Goal: Task Accomplishment & Management: Complete application form

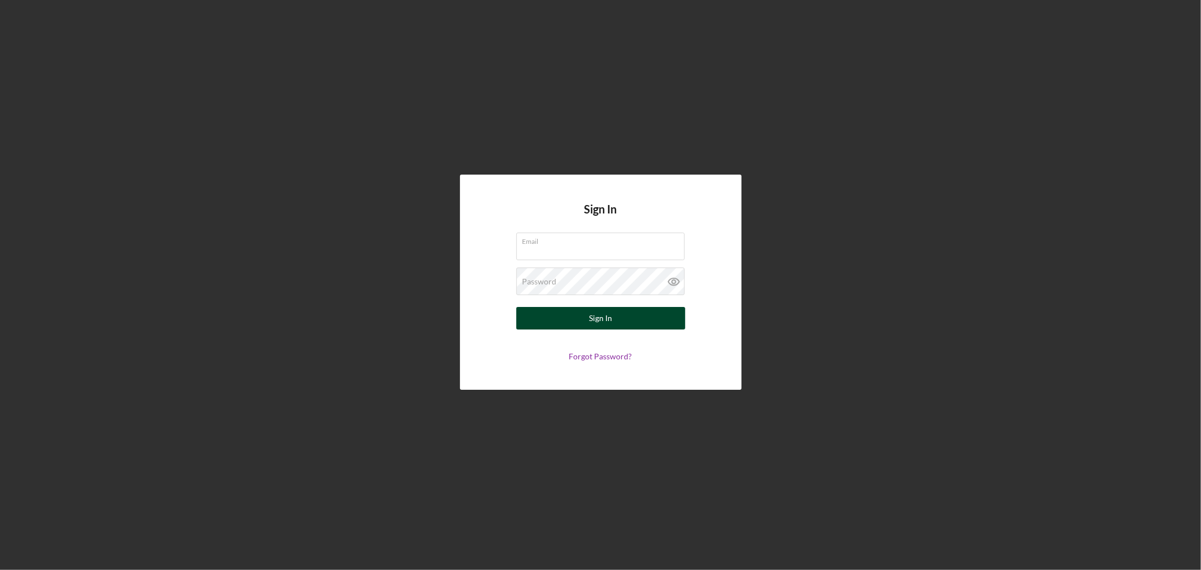
type input "[EMAIL_ADDRESS][DOMAIN_NAME]"
click at [588, 319] on button "Sign In" at bounding box center [600, 318] width 169 height 23
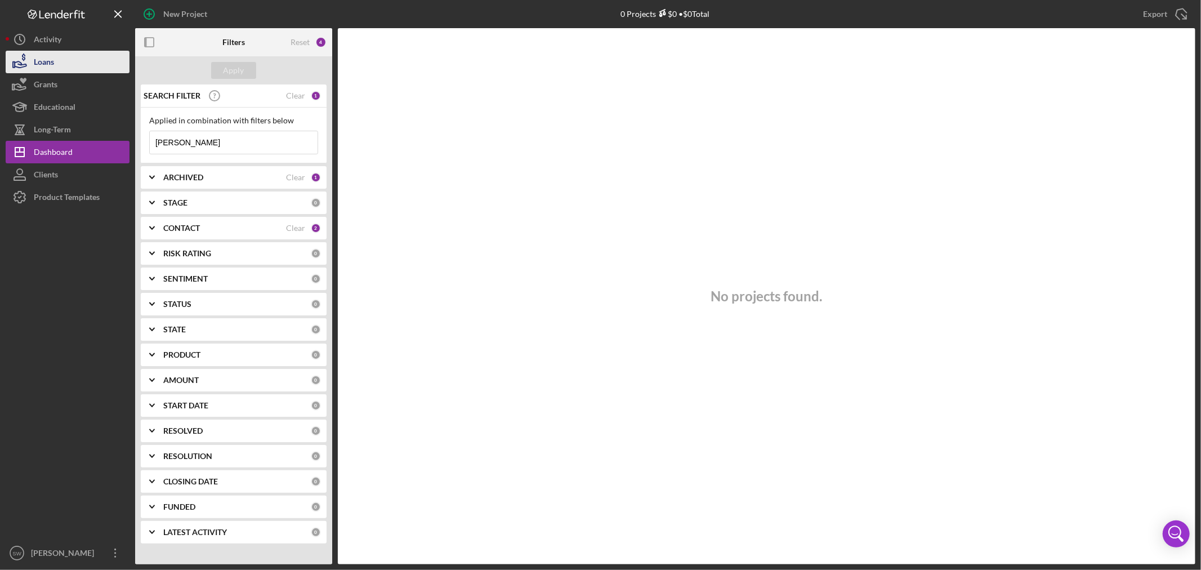
click at [54, 65] on button "Loans" at bounding box center [68, 62] width 124 height 23
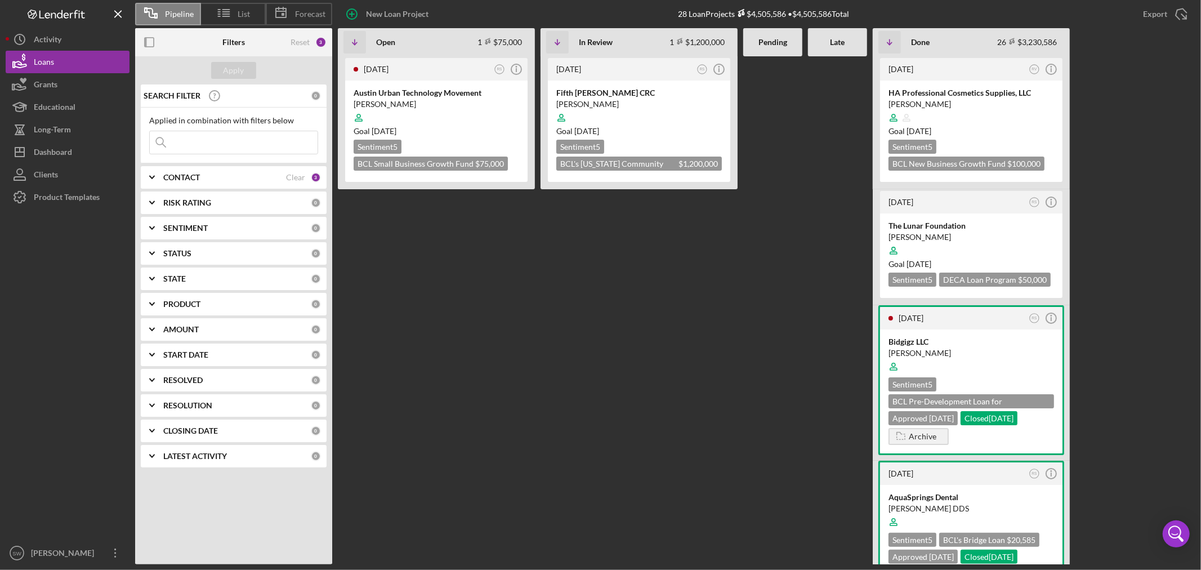
click at [216, 149] on input at bounding box center [234, 142] width 168 height 23
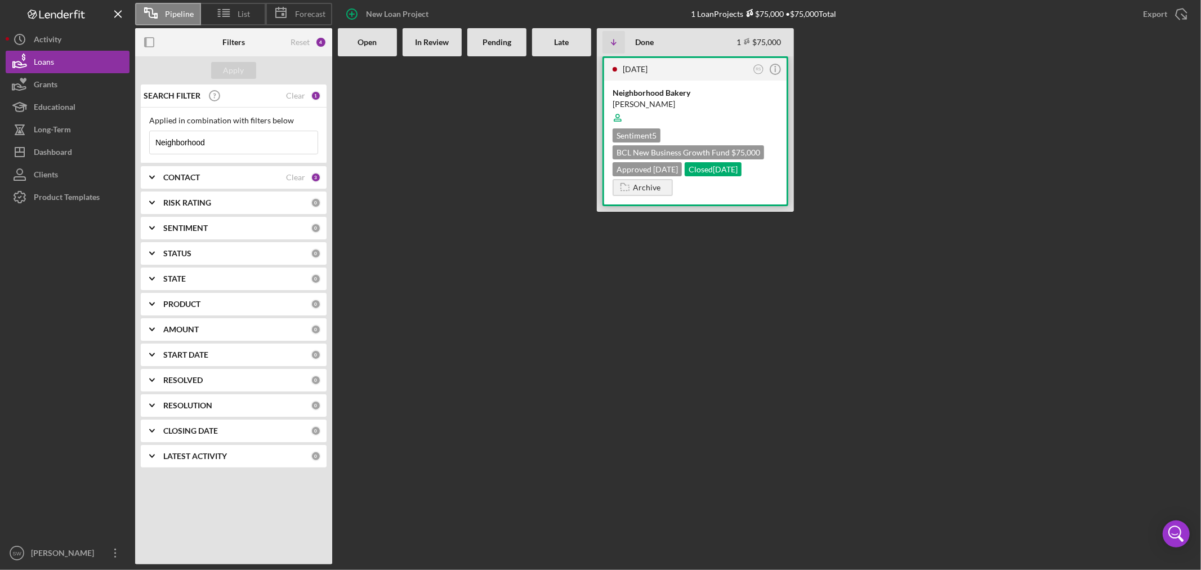
type input "Neighborhood"
click at [649, 108] on div at bounding box center [696, 117] width 166 height 21
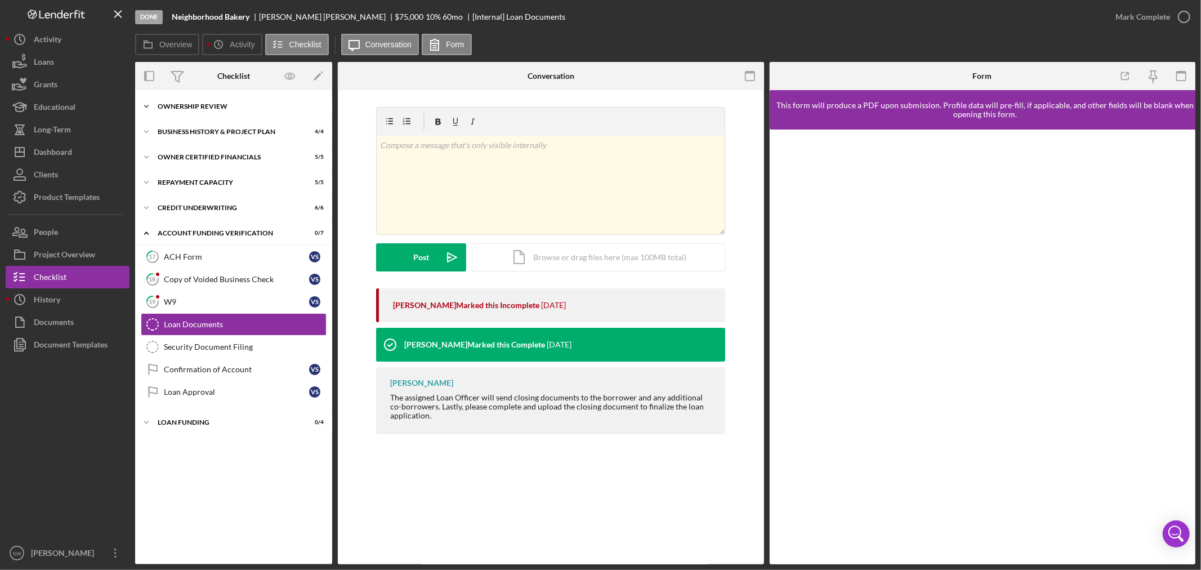
click at [172, 103] on div "Ownership Review" at bounding box center [238, 106] width 160 height 7
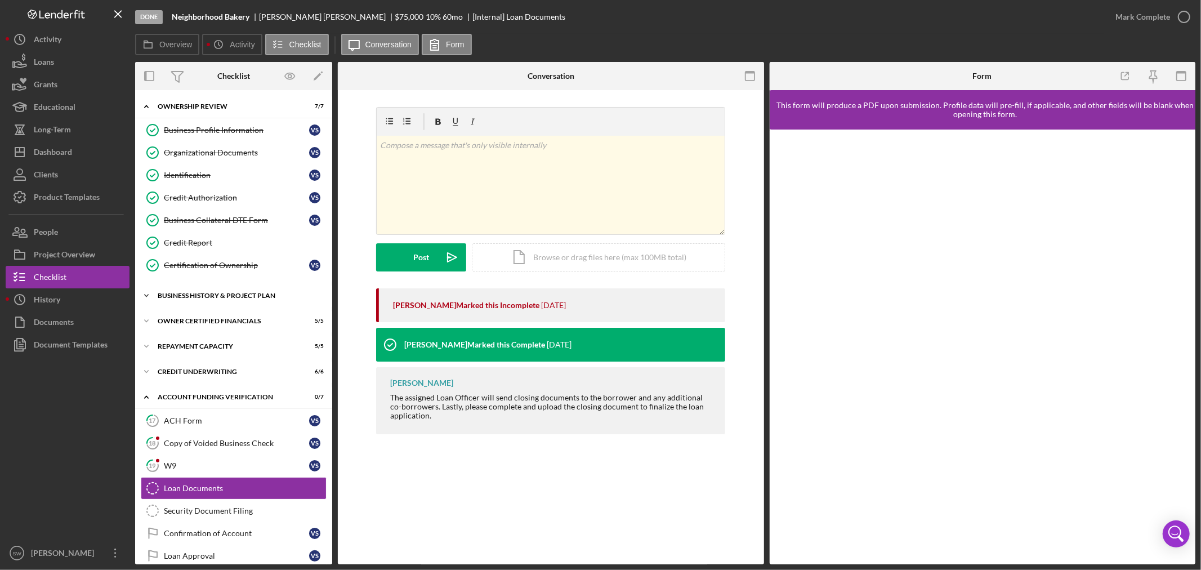
click at [190, 289] on div "Icon/Expander Business History & Project Plan 4 / 4" at bounding box center [233, 295] width 197 height 23
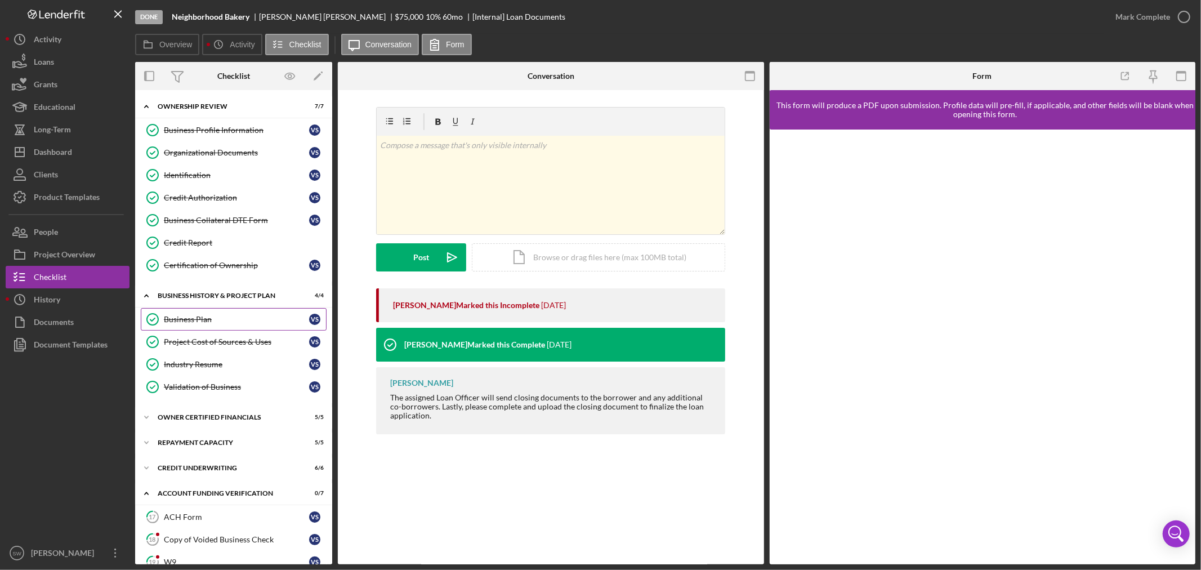
click at [191, 320] on div "Business Plan" at bounding box center [236, 319] width 145 height 9
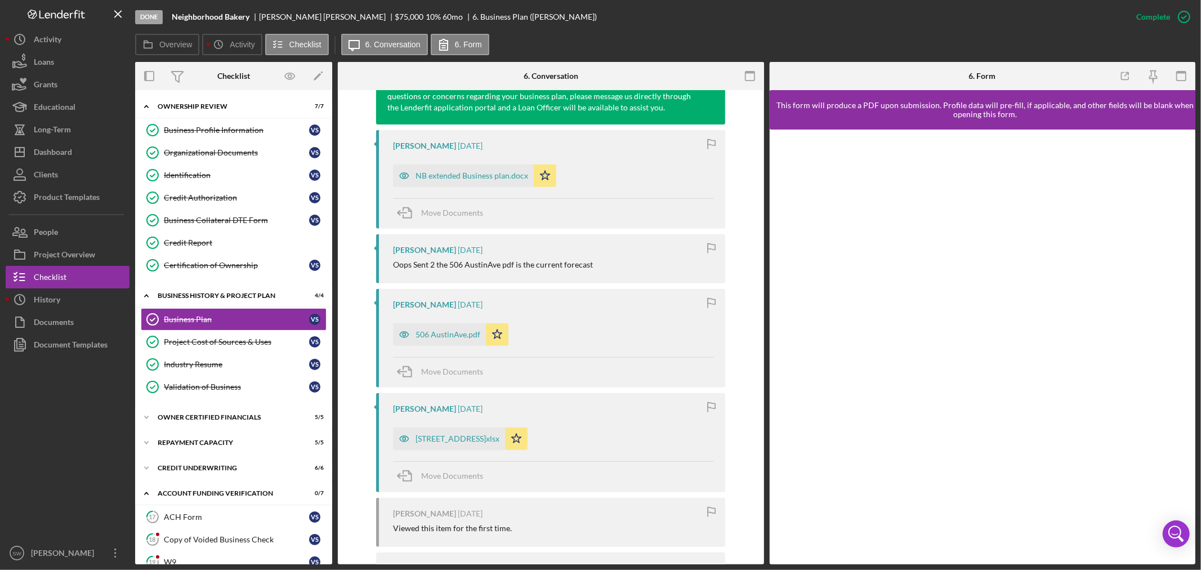
scroll to position [437, 0]
click at [464, 175] on div "NB extended Business plan.docx" at bounding box center [471, 175] width 113 height 9
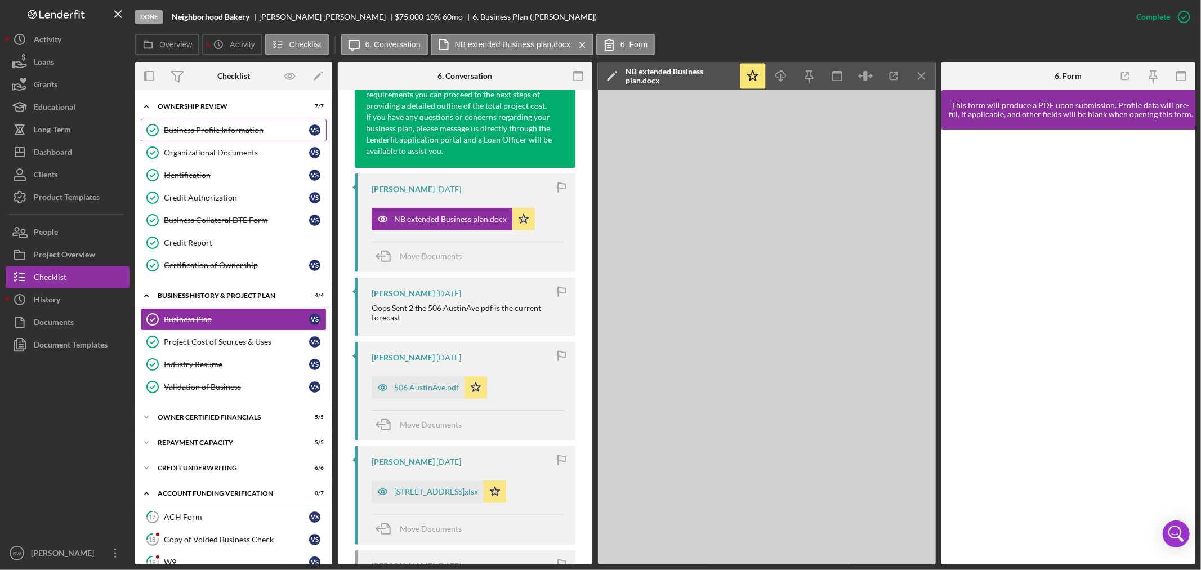
click at [214, 135] on link "Business Profile Information Business Profile Information V S" at bounding box center [234, 130] width 186 height 23
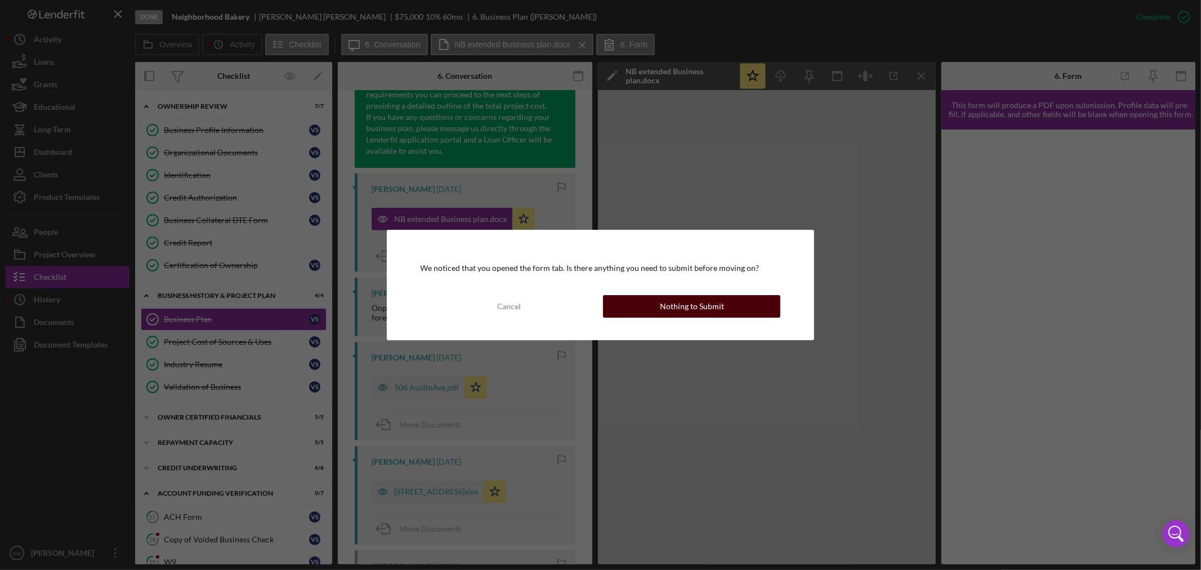
drag, startPoint x: 728, startPoint y: 319, endPoint x: 725, endPoint y: 313, distance: 6.8
click at [727, 317] on div "We noticed that you opened the form tab. Is there anything you need to submit b…" at bounding box center [601, 285] width 428 height 110
click at [723, 309] on button "Nothing to Submit" at bounding box center [691, 306] width 177 height 23
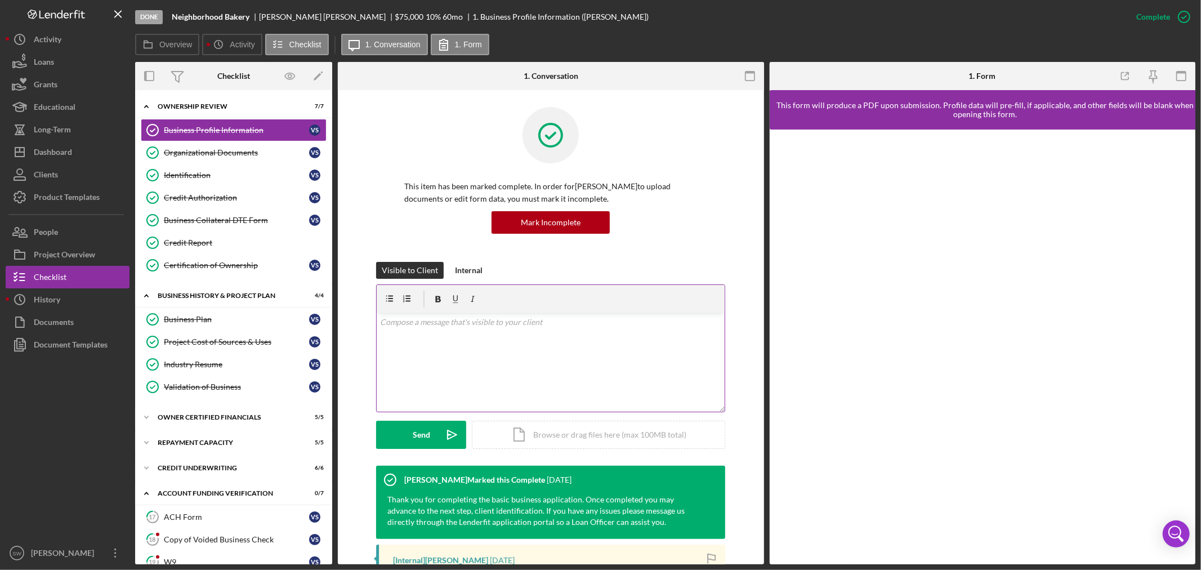
scroll to position [312, 0]
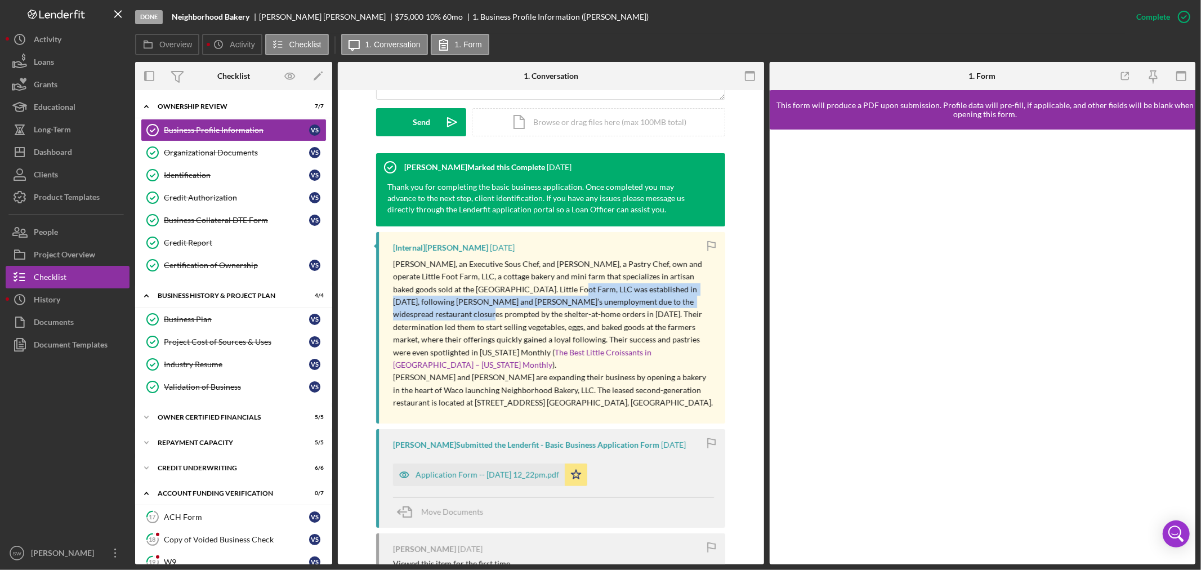
drag, startPoint x: 529, startPoint y: 287, endPoint x: 700, endPoint y: 302, distance: 171.3
click at [700, 302] on p "[PERSON_NAME], an Executive Sous Chef, and [PERSON_NAME], a Pastry Chef, own an…" at bounding box center [553, 315] width 321 height 114
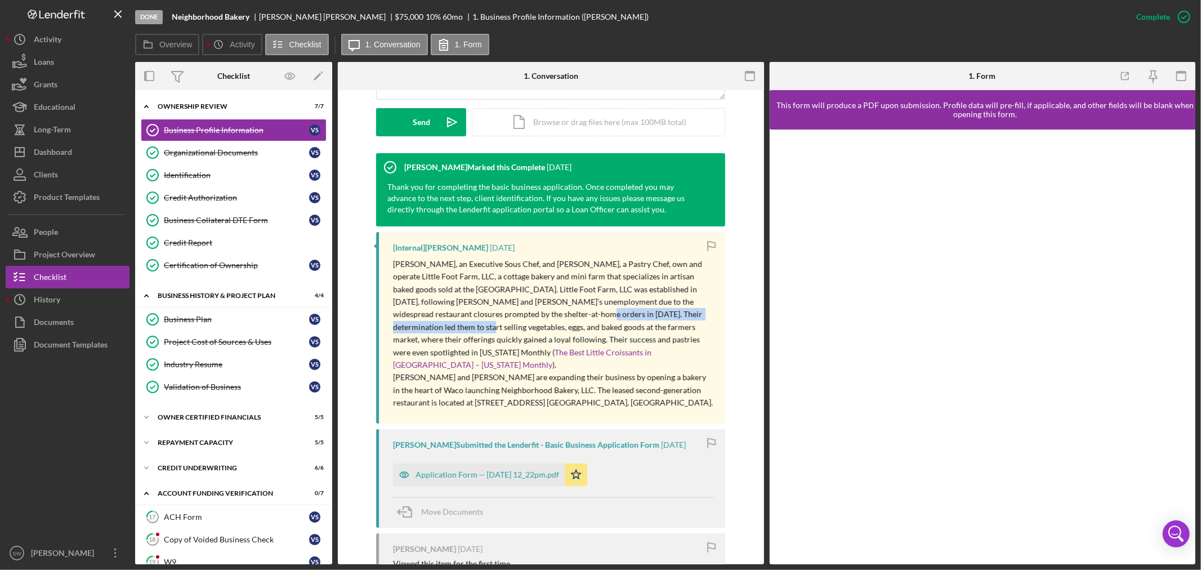
drag, startPoint x: 507, startPoint y: 316, endPoint x: 678, endPoint y: 320, distance: 170.6
click at [693, 319] on p "[PERSON_NAME], an Executive Sous Chef, and [PERSON_NAME], a Pastry Chef, own an…" at bounding box center [553, 315] width 321 height 114
click at [496, 321] on p "[PERSON_NAME], an Executive Sous Chef, and [PERSON_NAME], a Pastry Chef, own an…" at bounding box center [553, 315] width 321 height 114
click at [507, 313] on p "[PERSON_NAME], an Executive Sous Chef, and [PERSON_NAME], a Pastry Chef, own an…" at bounding box center [553, 315] width 321 height 114
drag, startPoint x: 504, startPoint y: 314, endPoint x: 652, endPoint y: 327, distance: 148.1
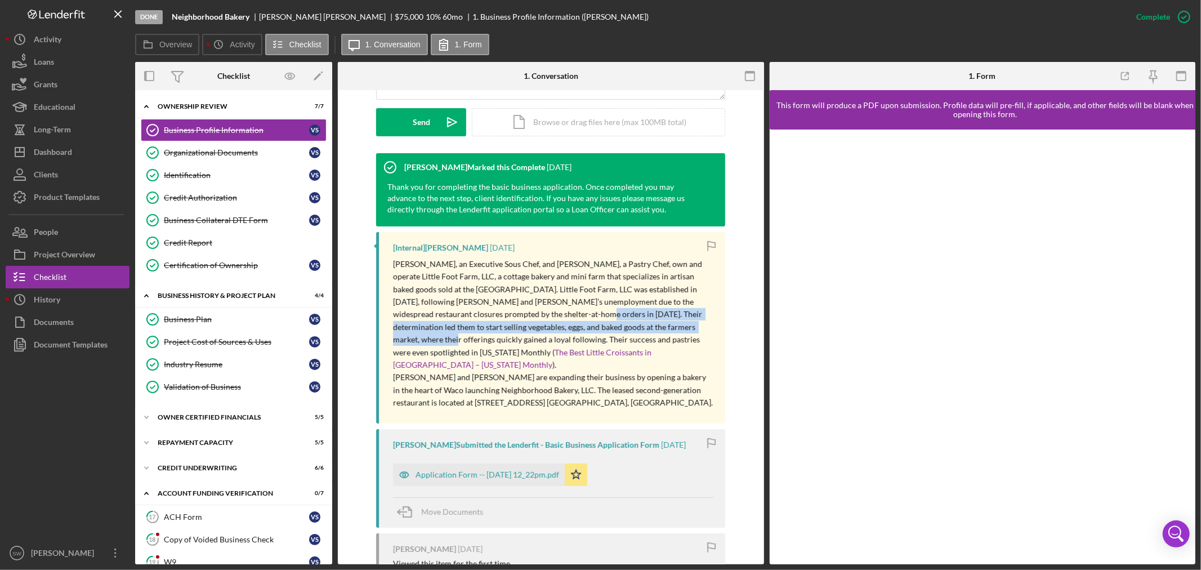
click at [652, 327] on p "[PERSON_NAME], an Executive Sous Chef, and [PERSON_NAME], a Pastry Chef, own an…" at bounding box center [553, 315] width 321 height 114
click at [505, 308] on p "[PERSON_NAME], an Executive Sous Chef, and [PERSON_NAME], a Pastry Chef, own an…" at bounding box center [553, 315] width 321 height 114
drag, startPoint x: 502, startPoint y: 311, endPoint x: 562, endPoint y: 339, distance: 66.3
click at [562, 339] on p "[PERSON_NAME], an Executive Sous Chef, and [PERSON_NAME], a Pastry Chef, own an…" at bounding box center [553, 315] width 321 height 114
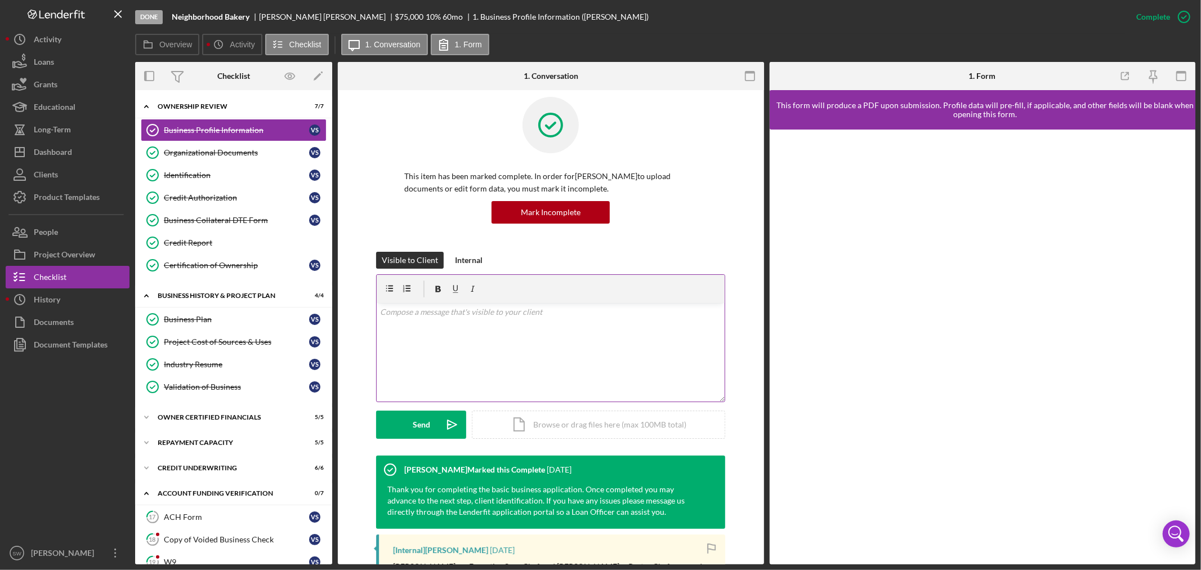
scroll to position [0, 0]
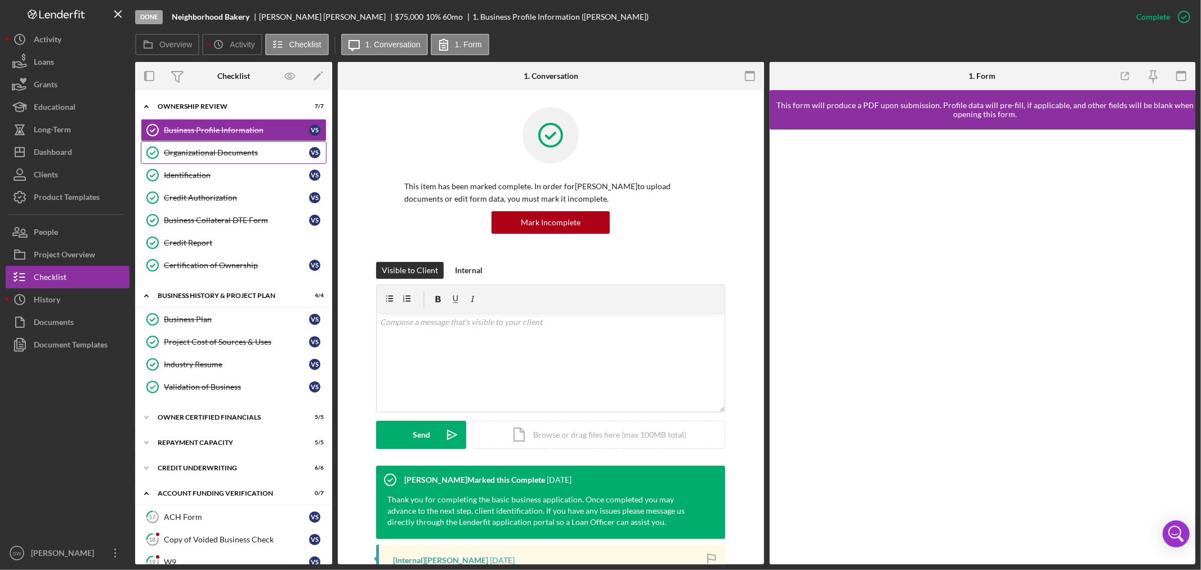
click at [222, 158] on link "Organizational Documents Organizational Documents V S" at bounding box center [234, 152] width 186 height 23
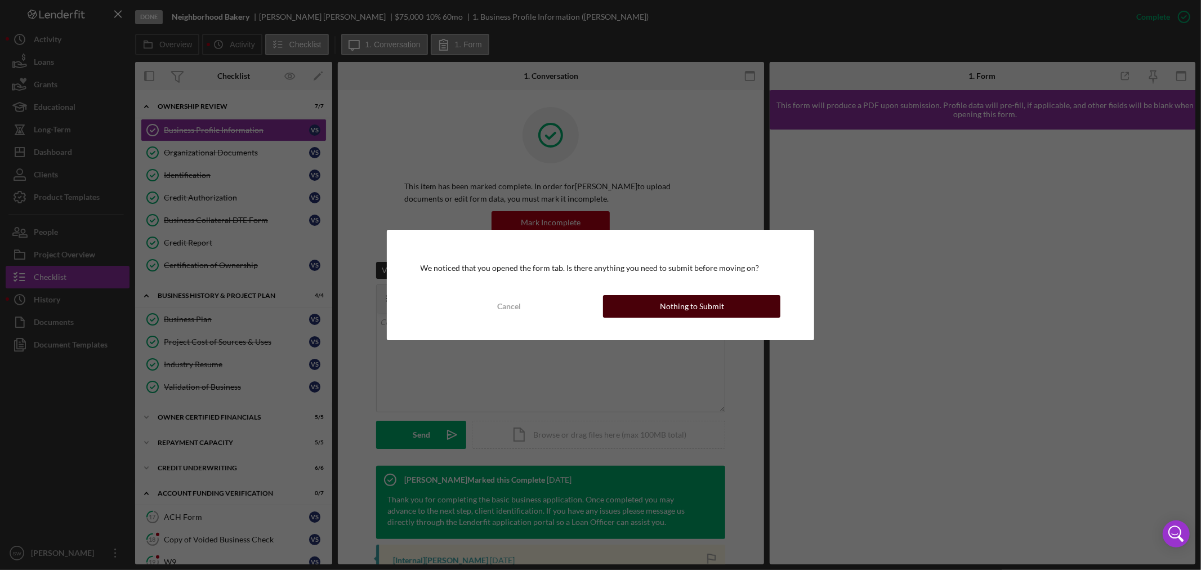
click at [760, 307] on button "Nothing to Submit" at bounding box center [691, 306] width 177 height 23
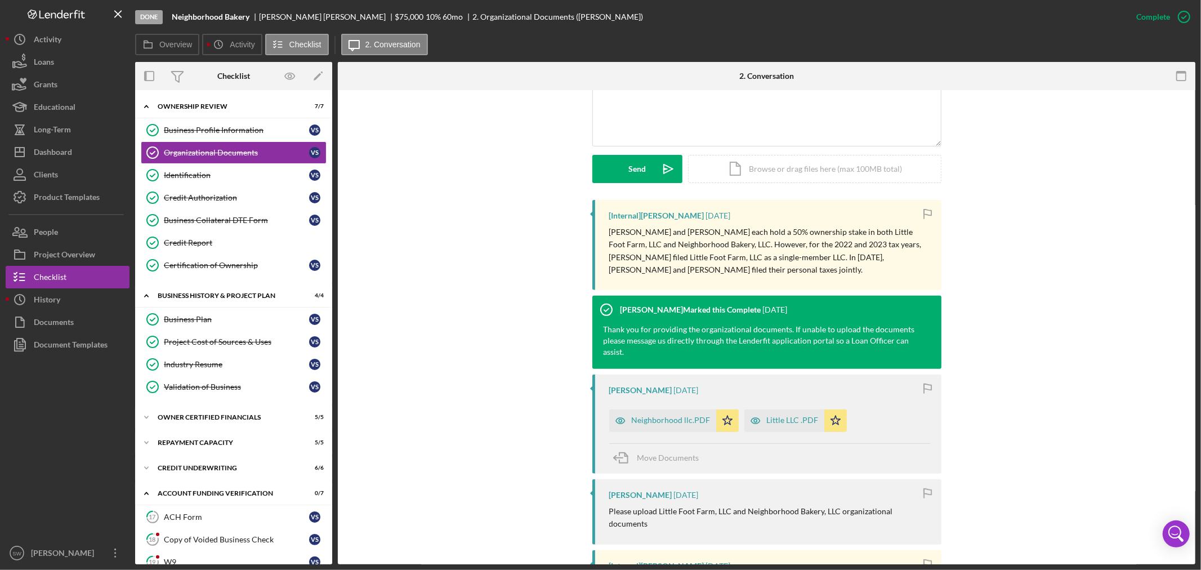
scroll to position [312, 0]
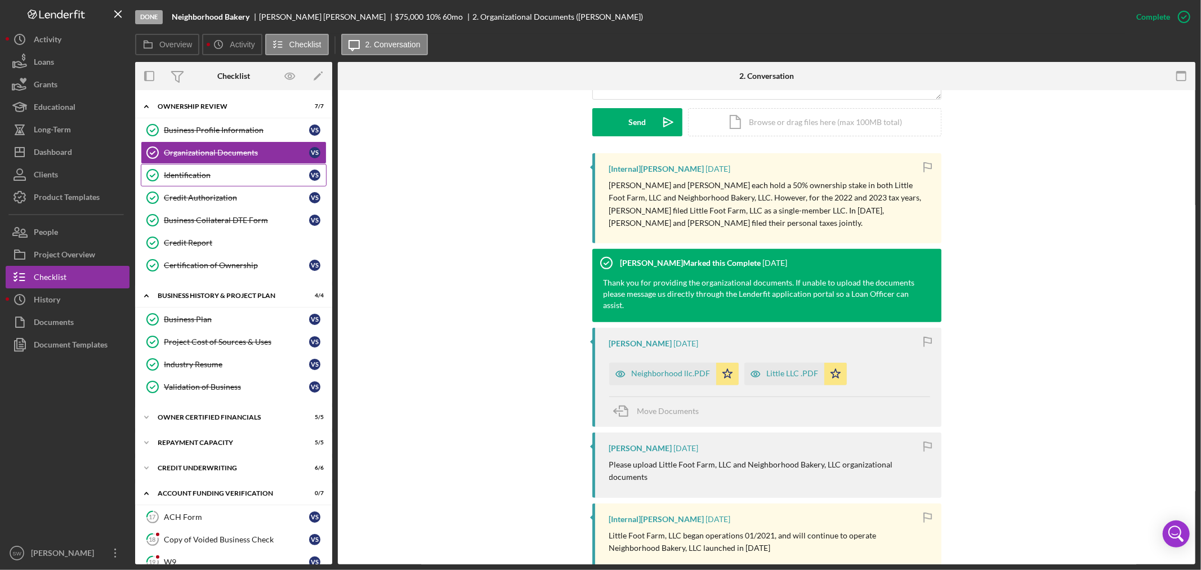
click at [221, 182] on link "Identification Identification V S" at bounding box center [234, 175] width 186 height 23
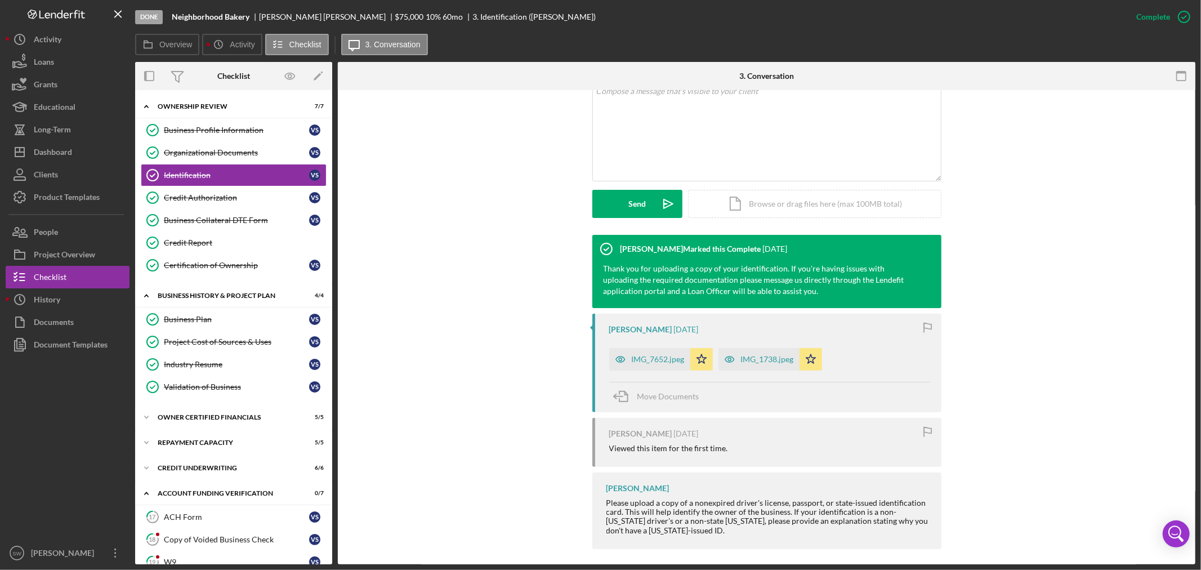
scroll to position [238, 0]
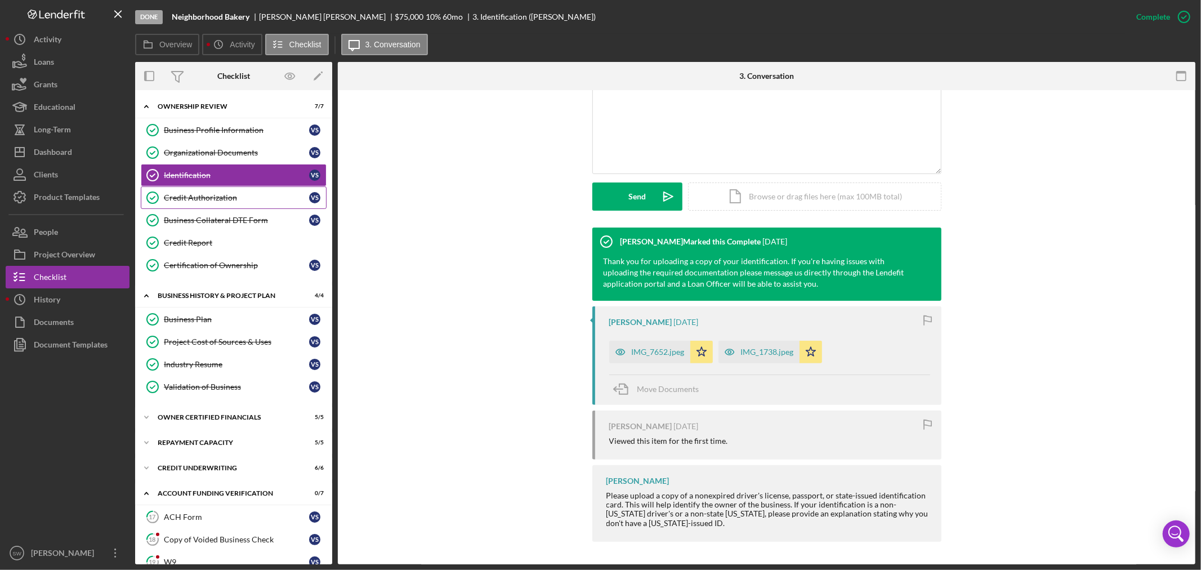
click at [231, 199] on div "Credit Authorization" at bounding box center [236, 197] width 145 height 9
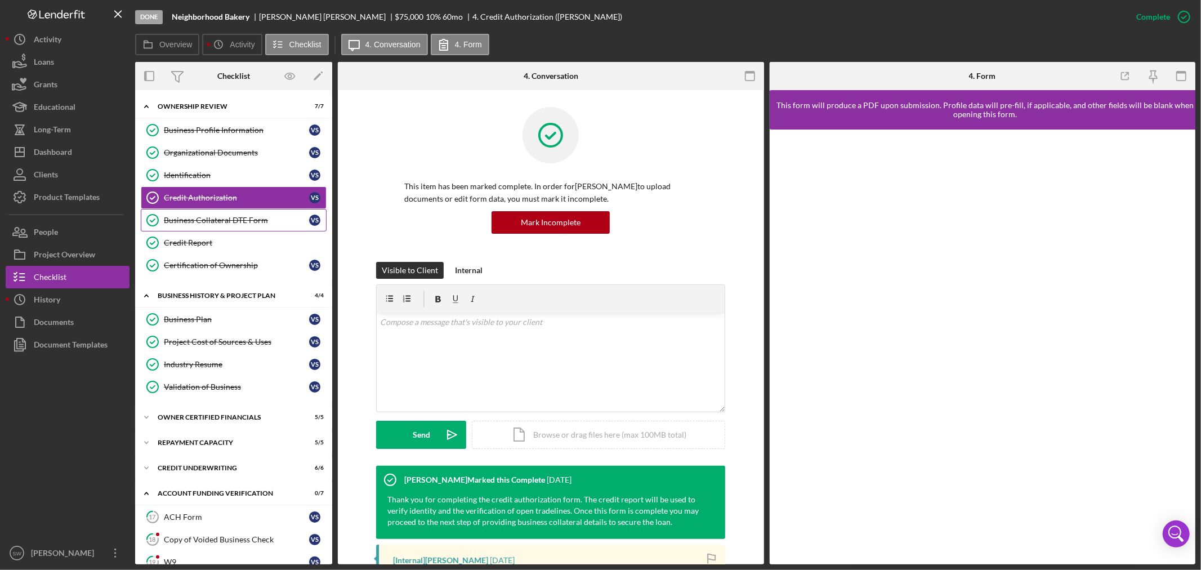
click at [243, 216] on div "Business Collateral DTE Form" at bounding box center [236, 220] width 145 height 9
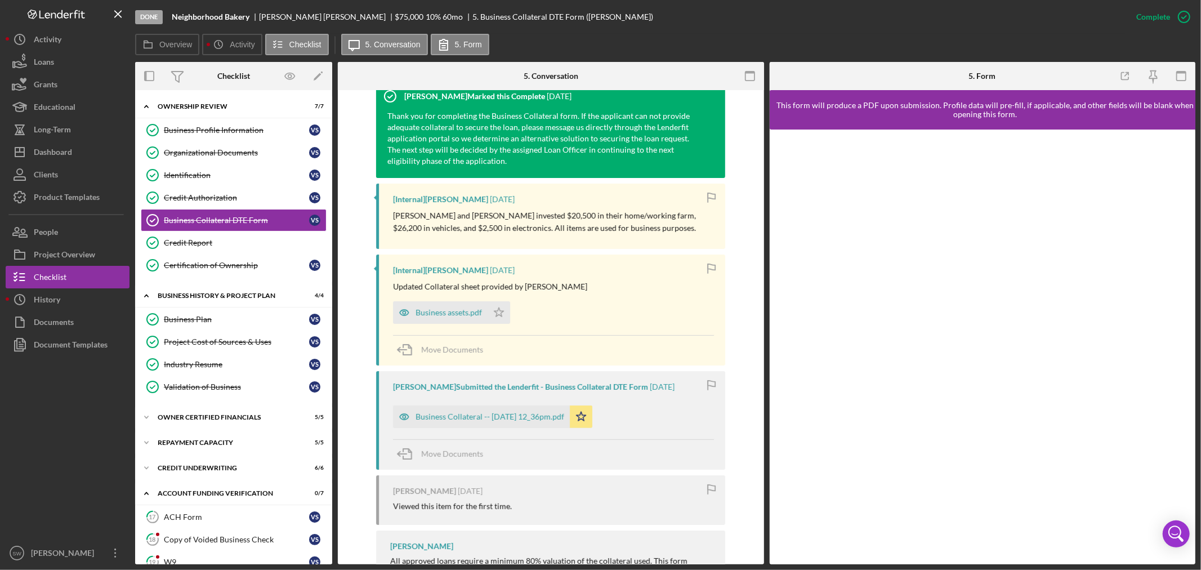
scroll to position [486, 0]
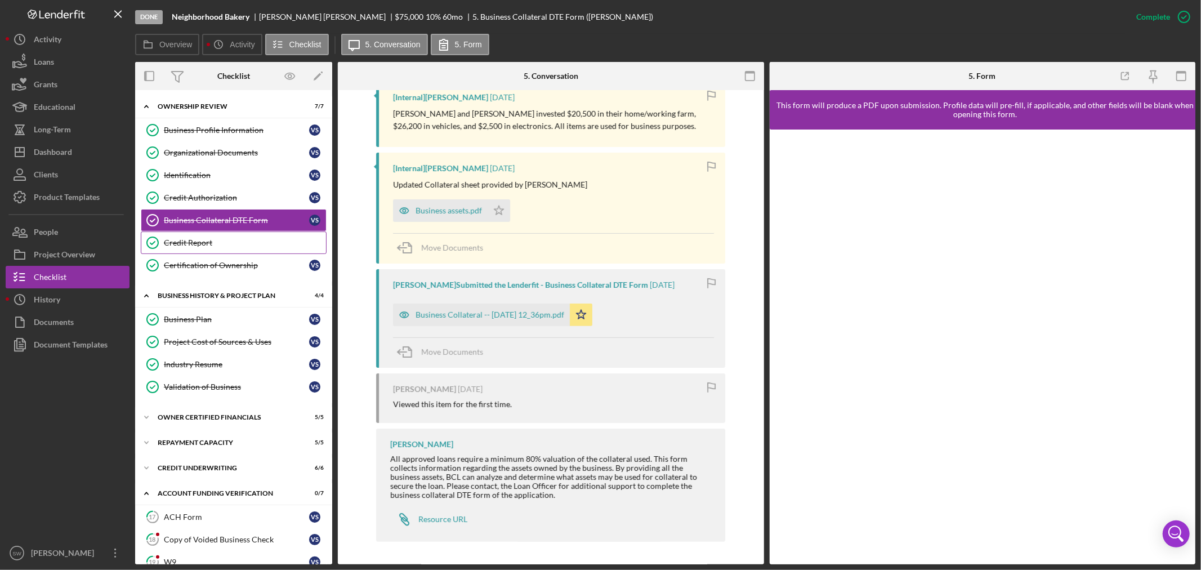
click at [232, 251] on link "Credit Report Credit Report" at bounding box center [234, 242] width 186 height 23
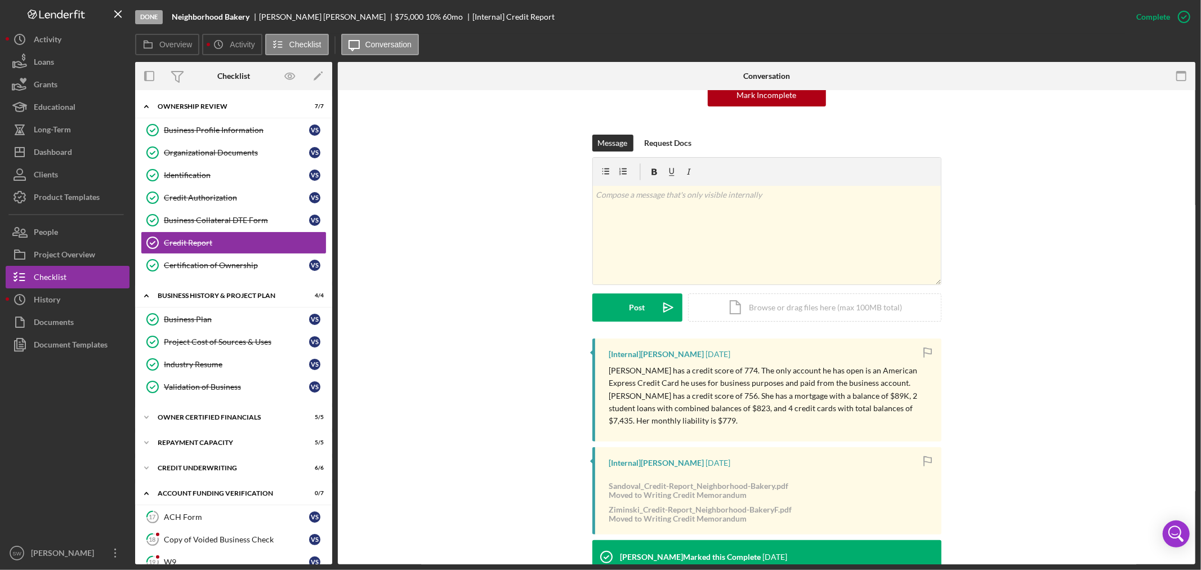
scroll to position [241, 0]
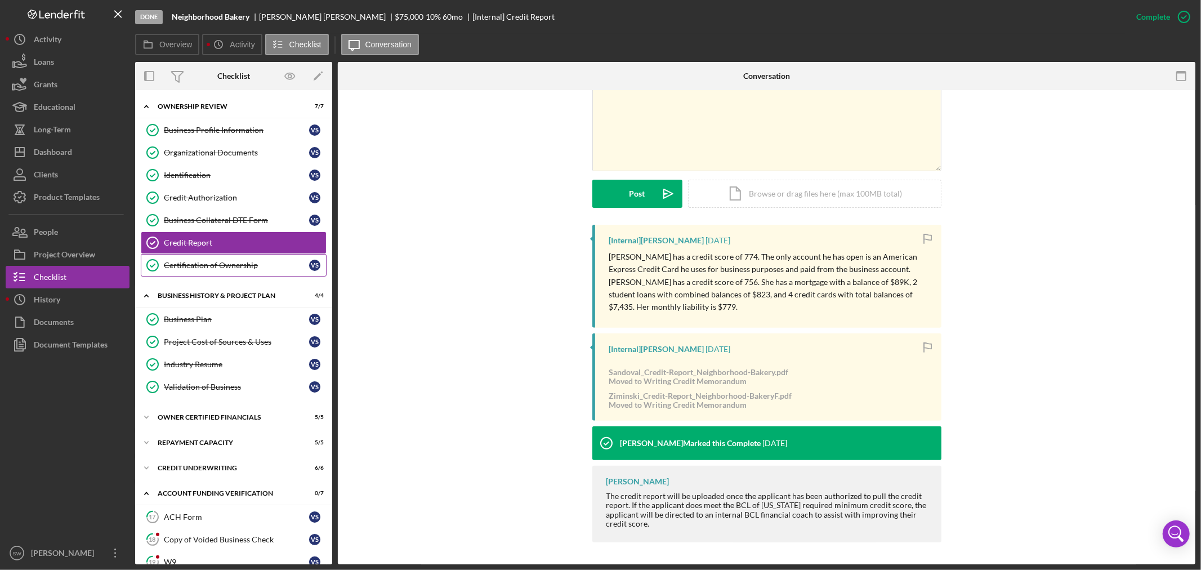
click at [223, 268] on div "Certification of Ownership" at bounding box center [236, 265] width 145 height 9
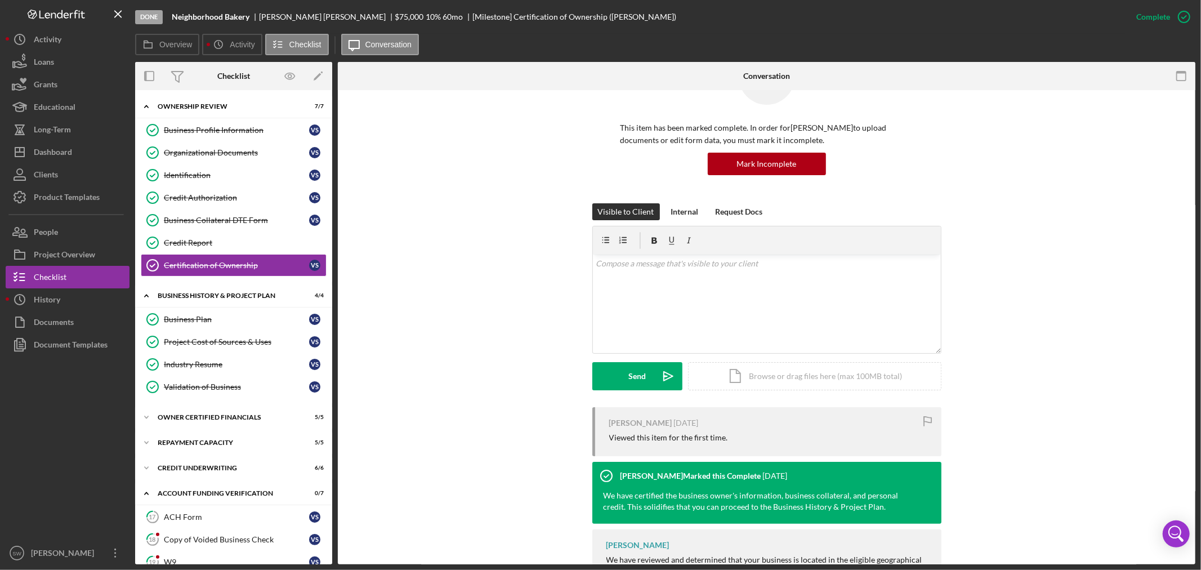
scroll to position [122, 0]
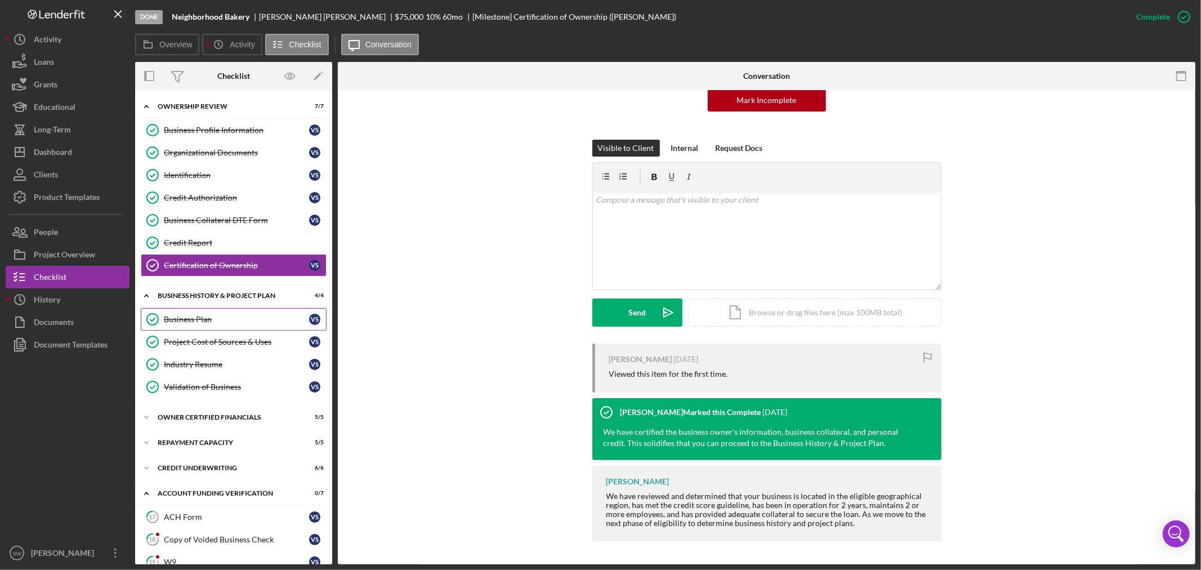
click at [229, 322] on div "Business Plan" at bounding box center [236, 319] width 145 height 9
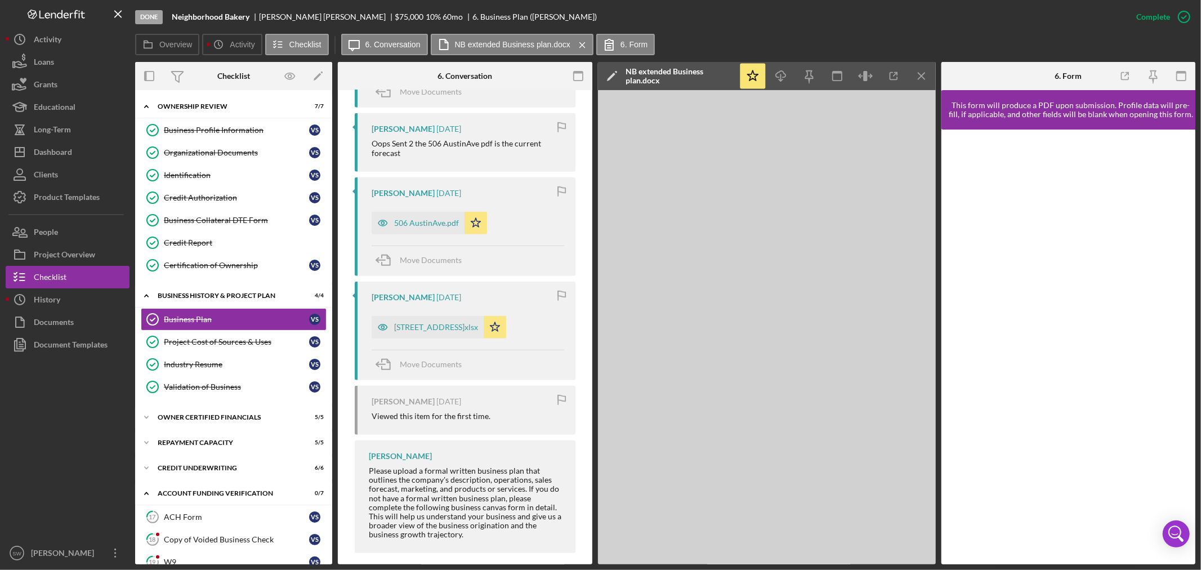
scroll to position [628, 0]
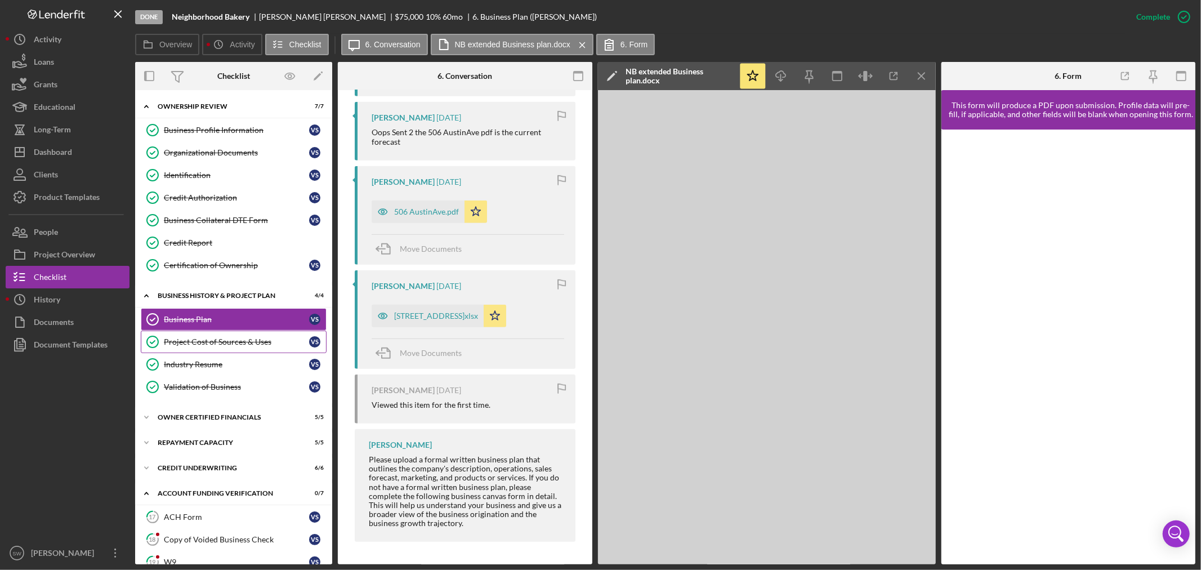
drag, startPoint x: 218, startPoint y: 339, endPoint x: 244, endPoint y: 353, distance: 29.5
click at [220, 339] on div "Project Cost of Sources & Uses" at bounding box center [236, 341] width 145 height 9
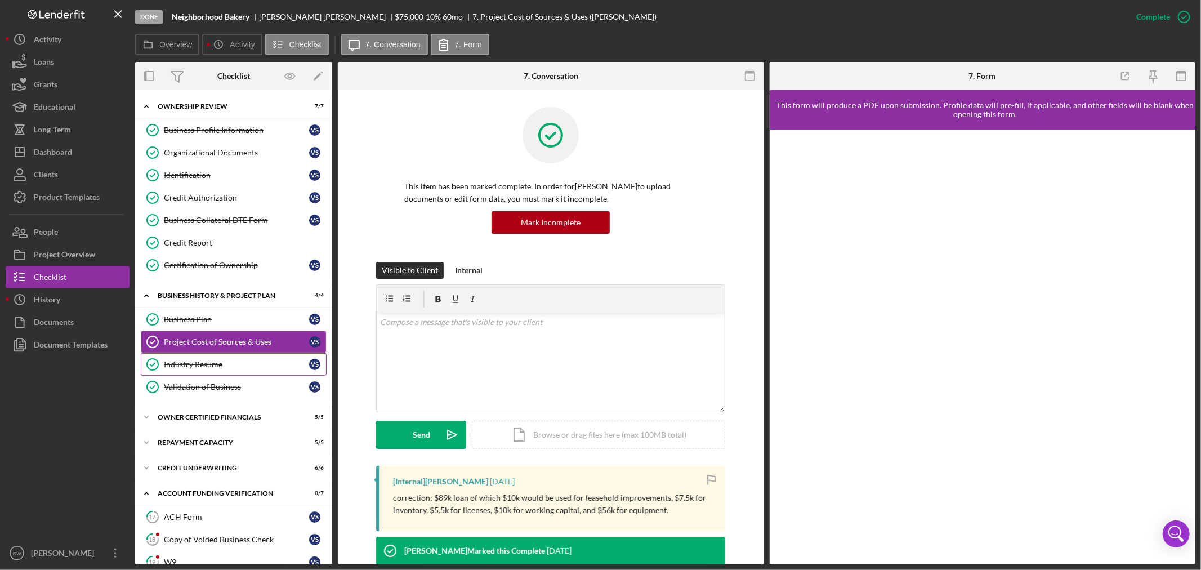
click at [228, 367] on div "Industry Resume" at bounding box center [236, 364] width 145 height 9
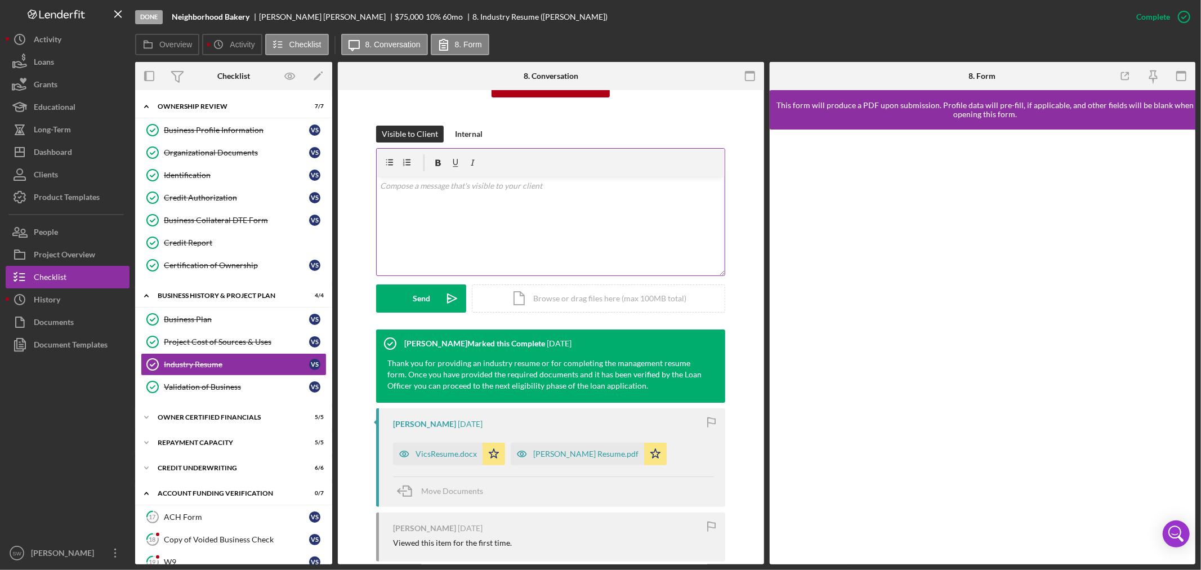
scroll to position [238, 0]
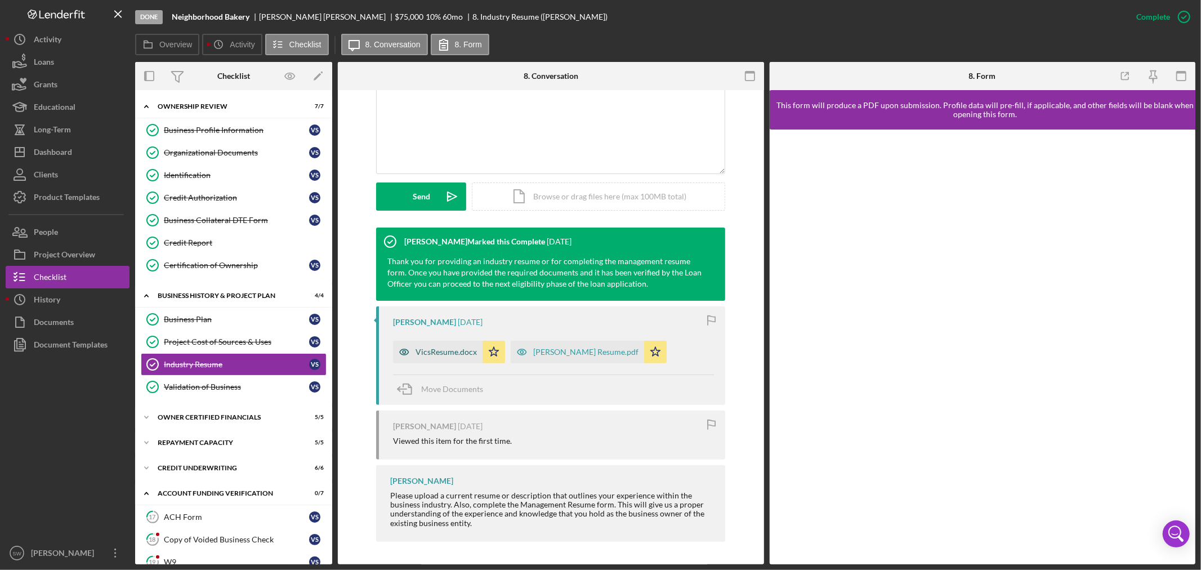
click at [451, 351] on div "VicsResume.docx" at bounding box center [445, 351] width 61 height 9
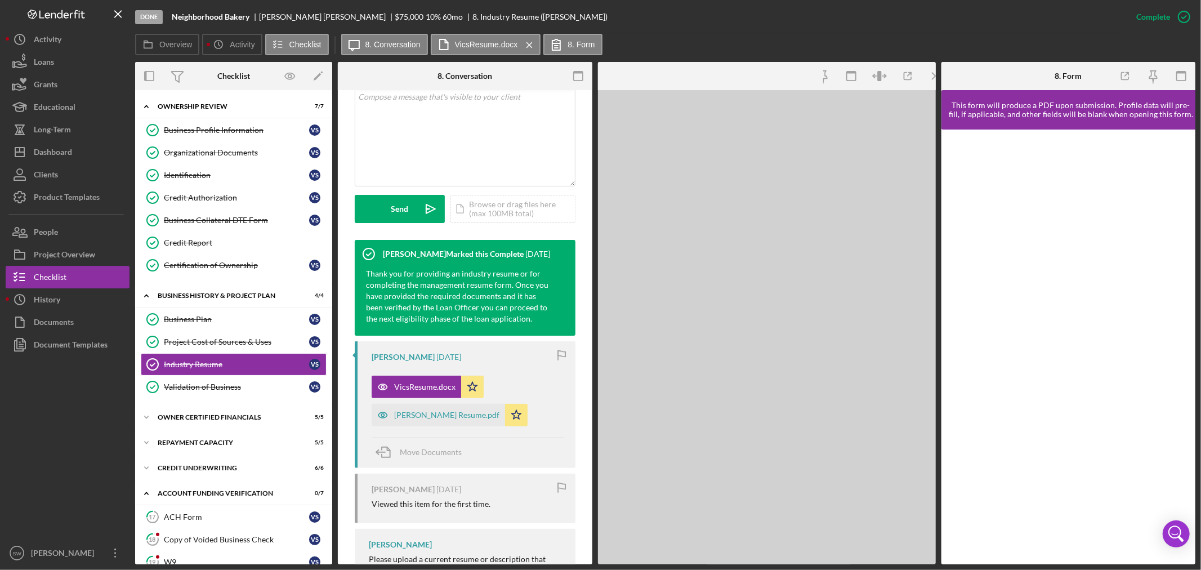
scroll to position [251, 0]
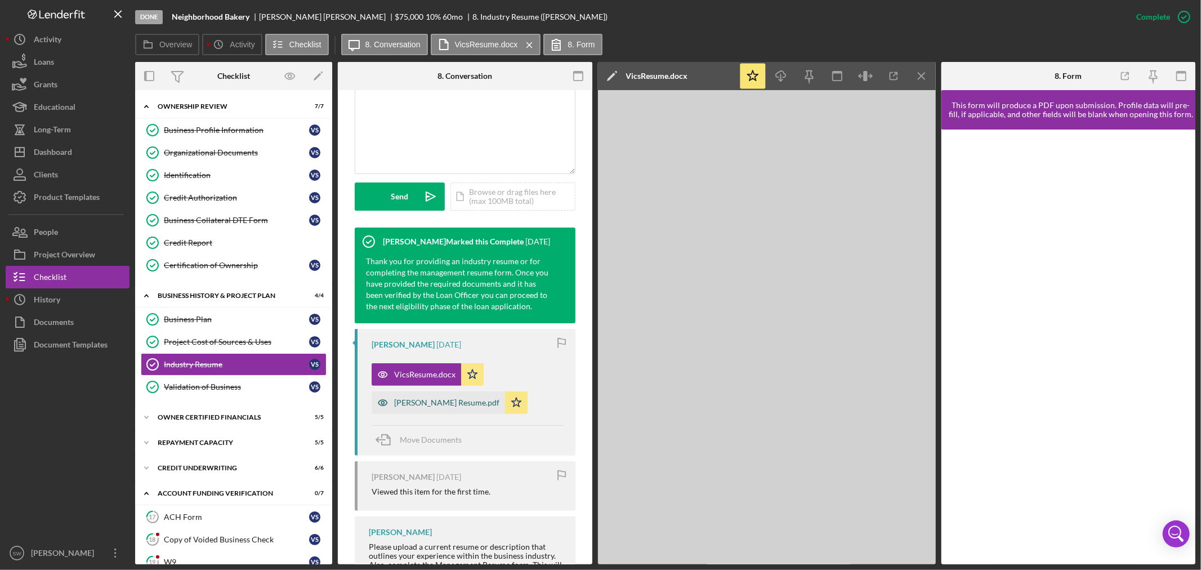
click at [421, 406] on div "[PERSON_NAME] Resume.pdf" at bounding box center [446, 402] width 105 height 9
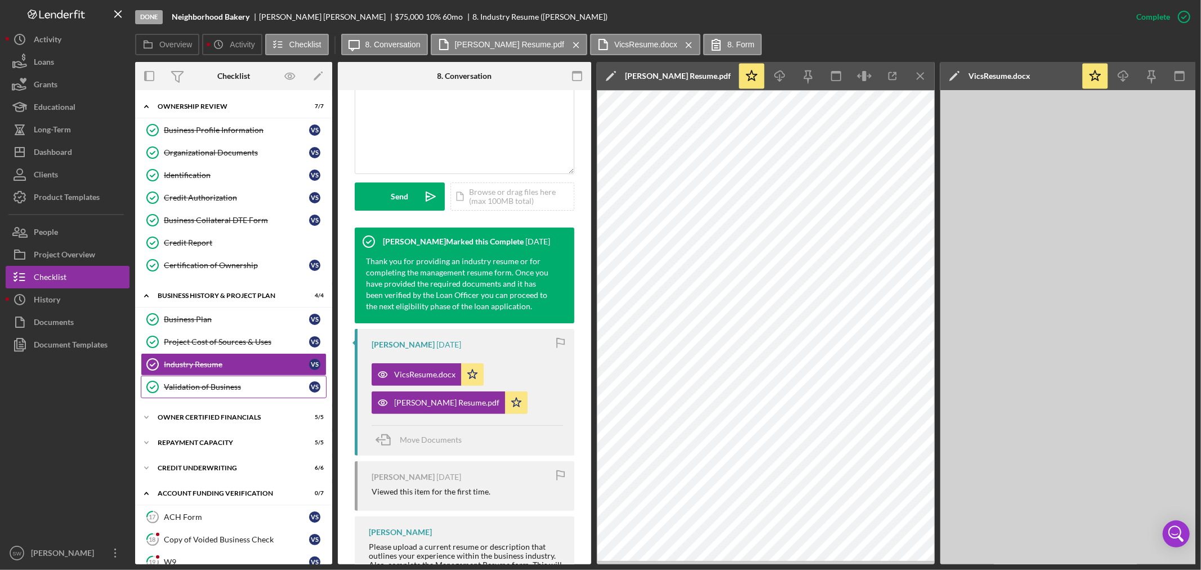
click at [206, 387] on div "Validation of Business" at bounding box center [236, 386] width 145 height 9
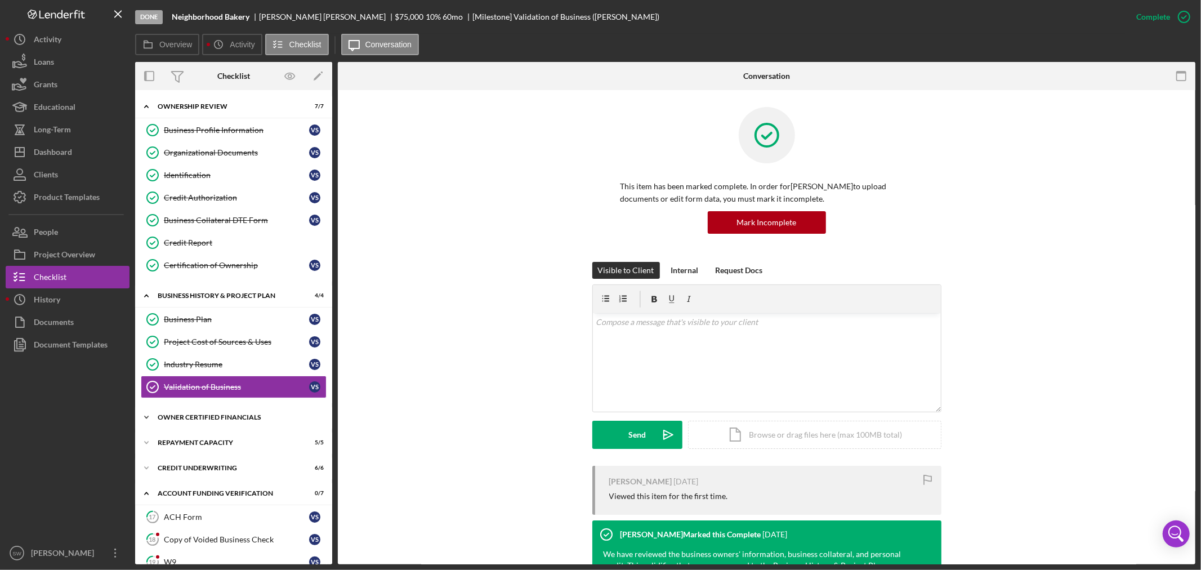
click at [216, 417] on div "Owner Certified Financials" at bounding box center [238, 417] width 160 height 7
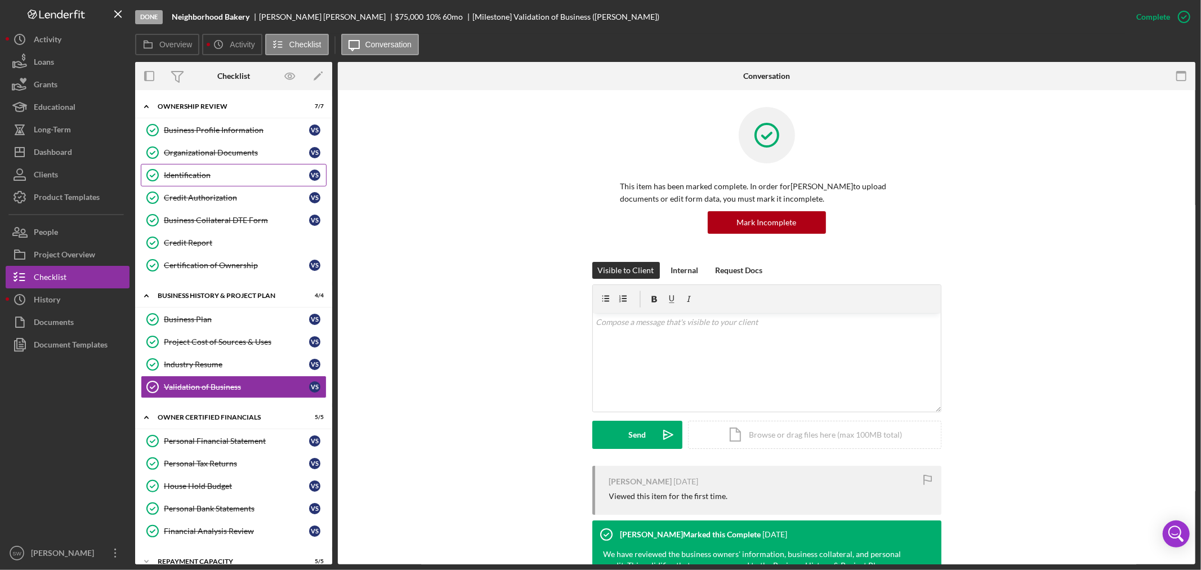
click at [203, 172] on div "Identification" at bounding box center [236, 175] width 145 height 9
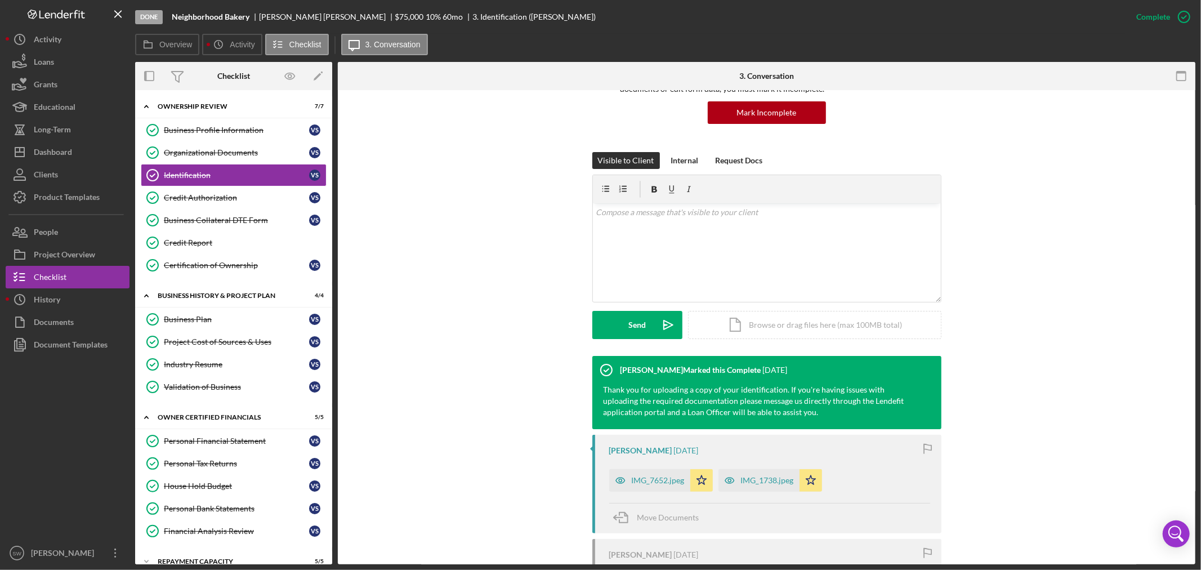
scroll to position [238, 0]
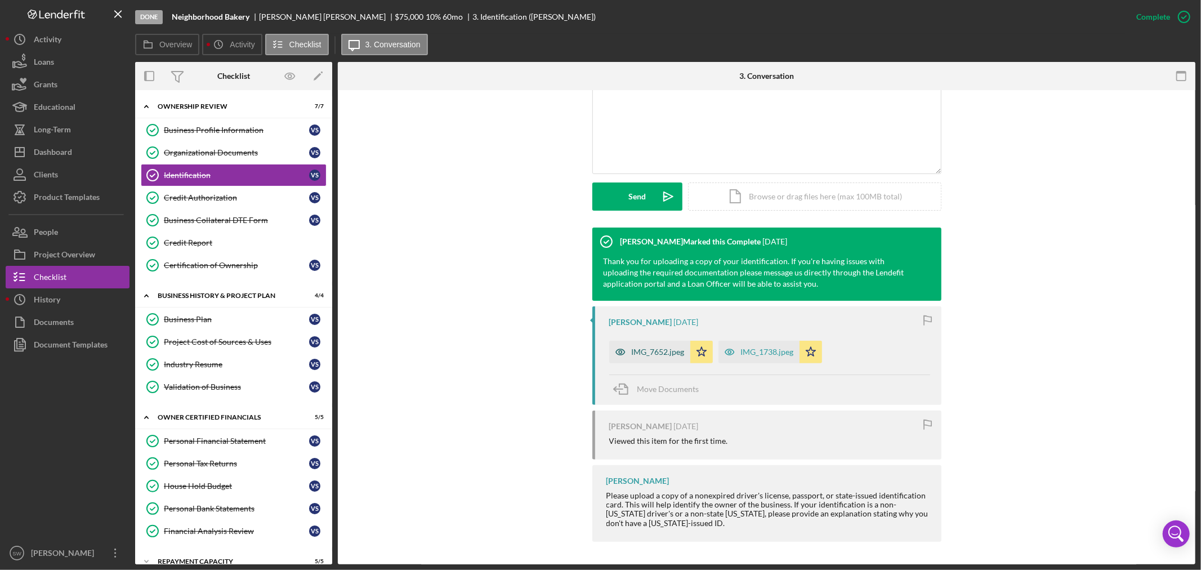
click at [653, 355] on div "IMG_7652.jpeg" at bounding box center [658, 351] width 53 height 9
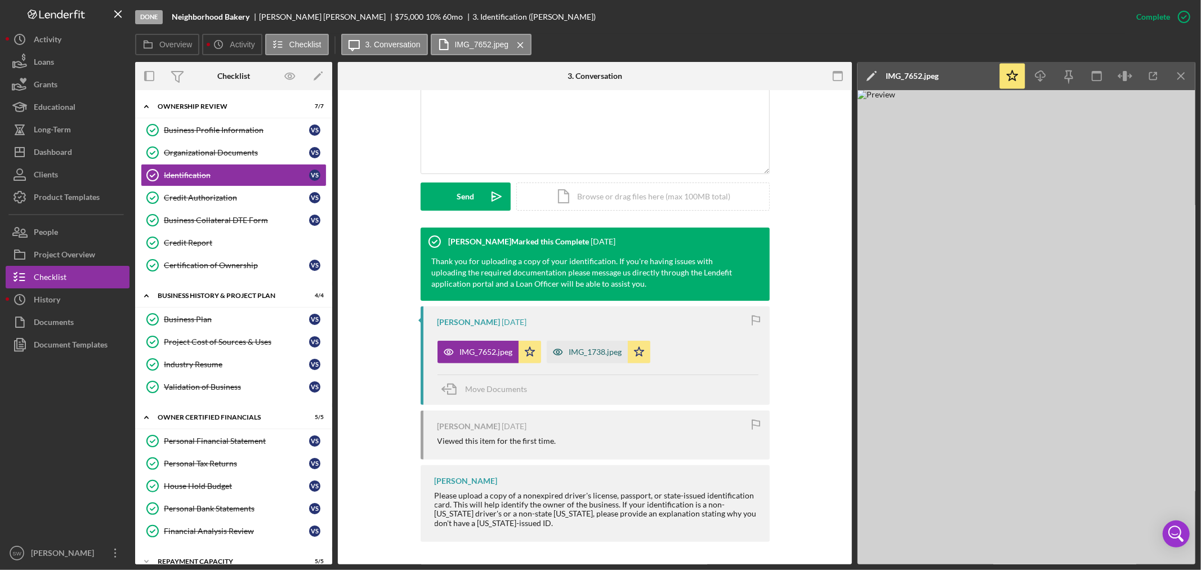
click at [582, 346] on div "IMG_1738.jpeg" at bounding box center [587, 352] width 81 height 23
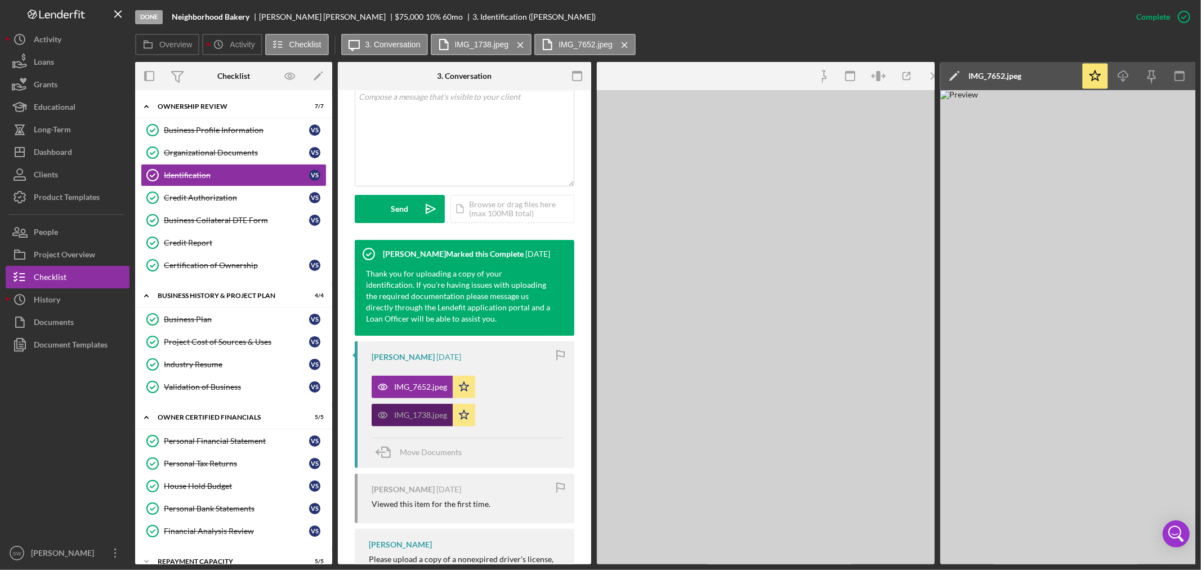
scroll to position [251, 0]
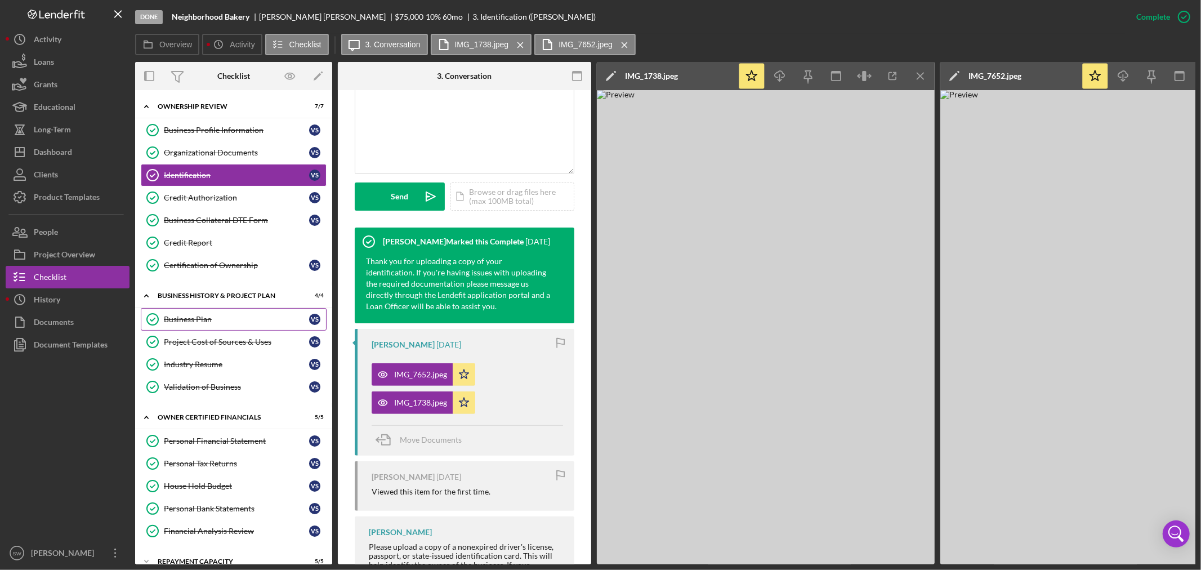
drag, startPoint x: 218, startPoint y: 321, endPoint x: 228, endPoint y: 318, distance: 10.7
click at [218, 321] on div "Business Plan" at bounding box center [236, 319] width 145 height 9
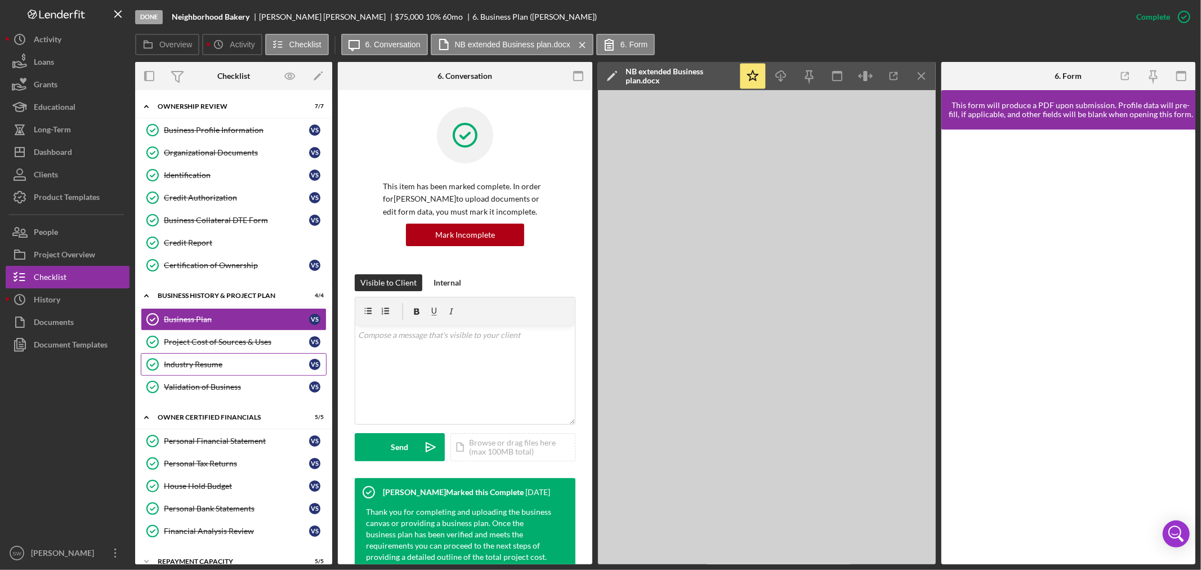
drag, startPoint x: 211, startPoint y: 369, endPoint x: 306, endPoint y: 361, distance: 95.5
click at [212, 369] on div "Industry Resume" at bounding box center [236, 364] width 145 height 9
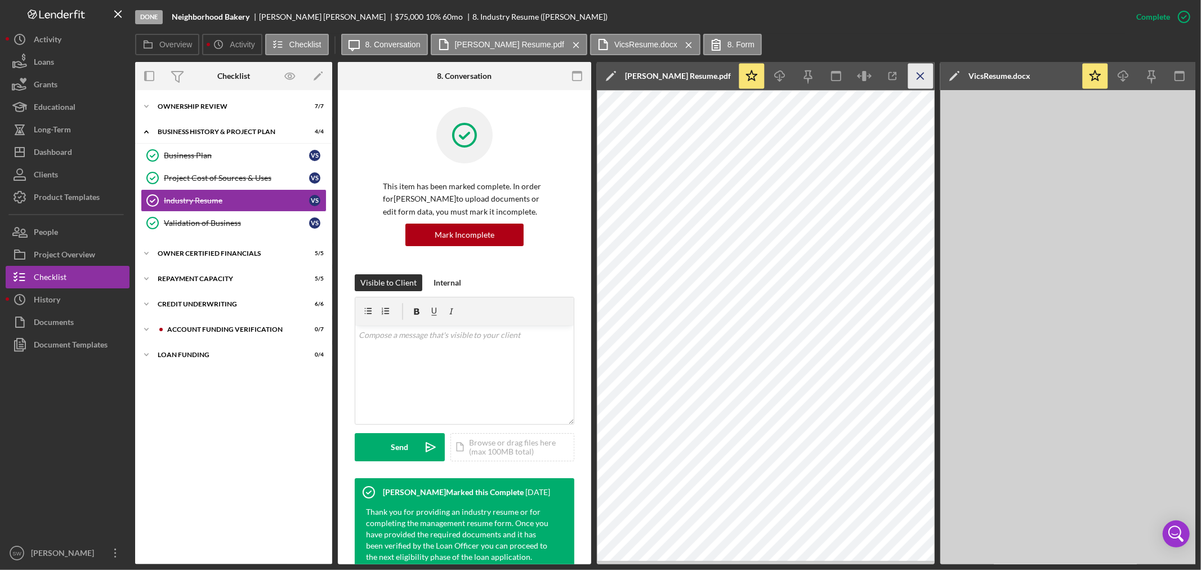
click at [921, 80] on icon "Icon/Menu Close" at bounding box center [920, 76] width 25 height 25
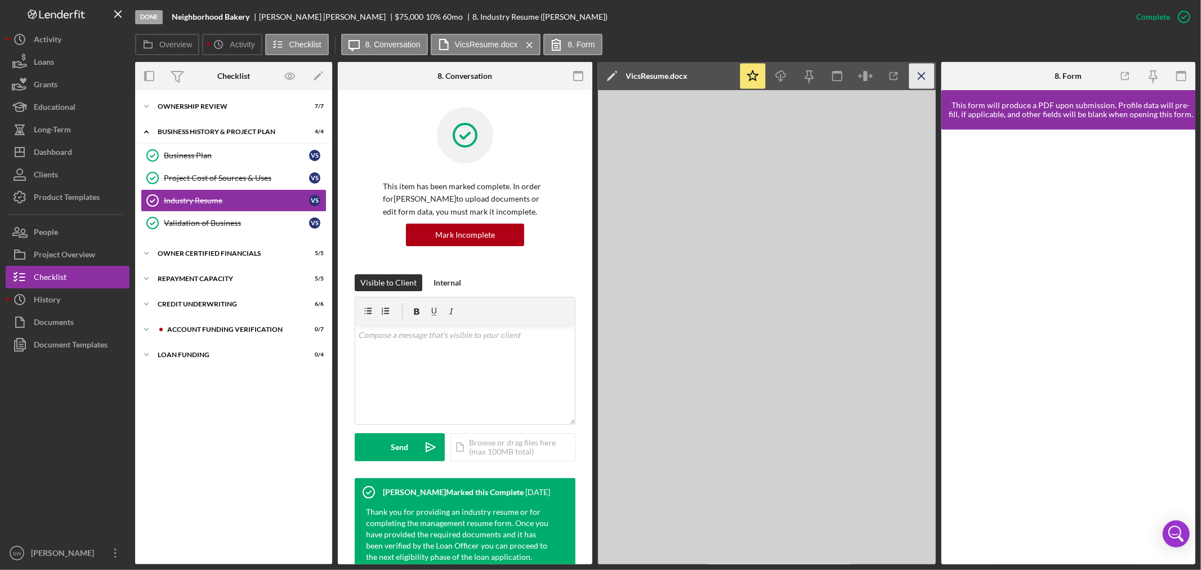
click at [920, 75] on line "button" at bounding box center [921, 76] width 6 height 6
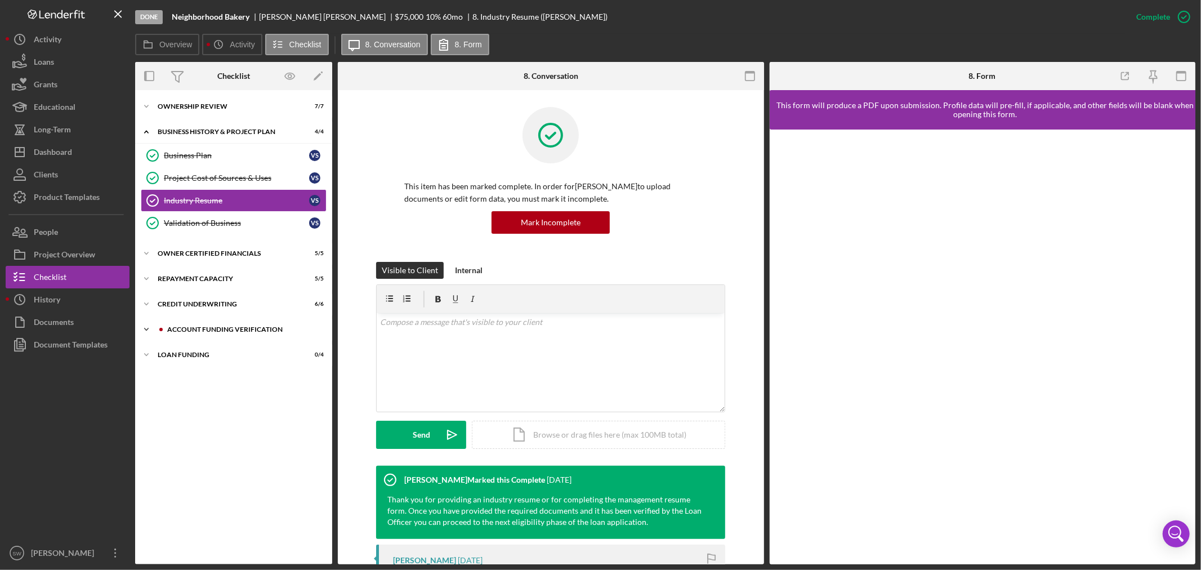
click at [189, 333] on div "Account Funding Verification" at bounding box center [242, 329] width 151 height 7
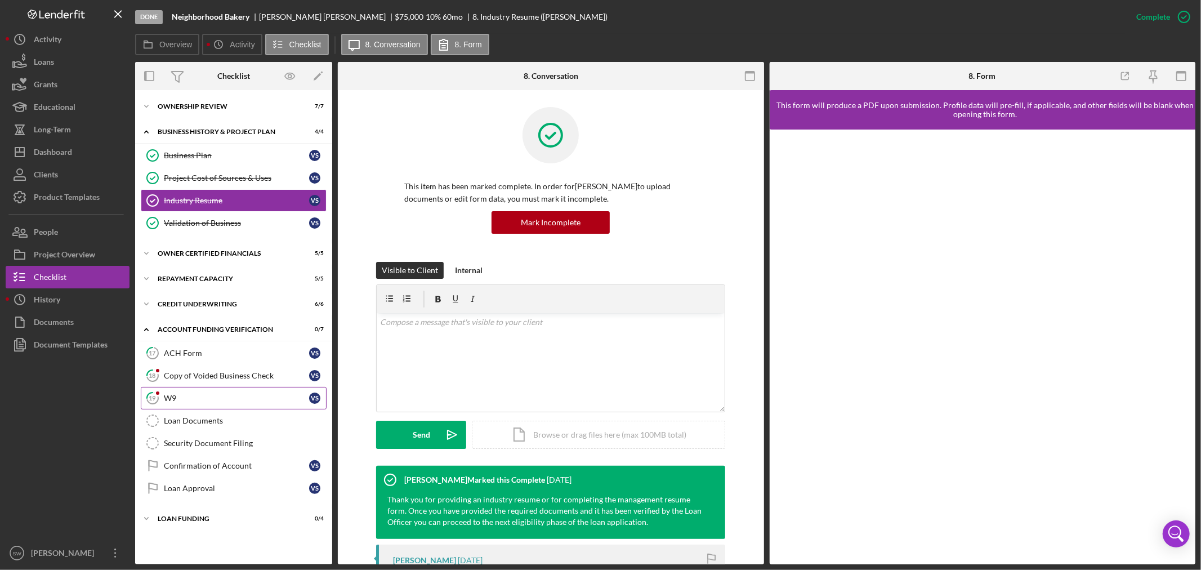
click at [194, 399] on div "W9" at bounding box center [236, 398] width 145 height 9
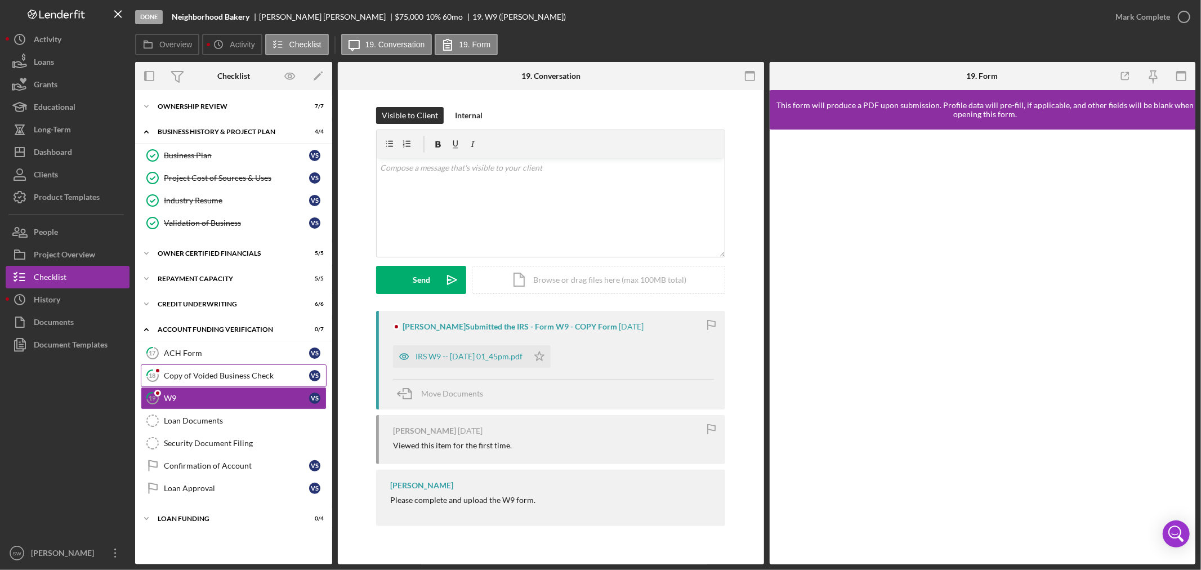
click at [205, 378] on div "Copy of Voided Business Check" at bounding box center [236, 375] width 145 height 9
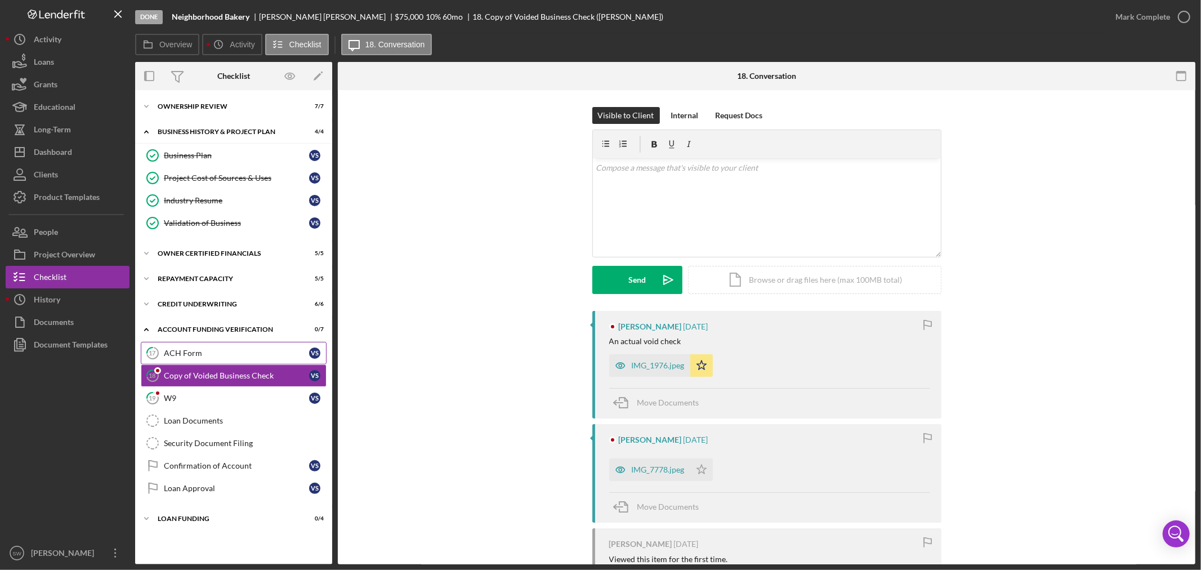
click at [205, 357] on link "17 ACH Form V S" at bounding box center [234, 353] width 186 height 23
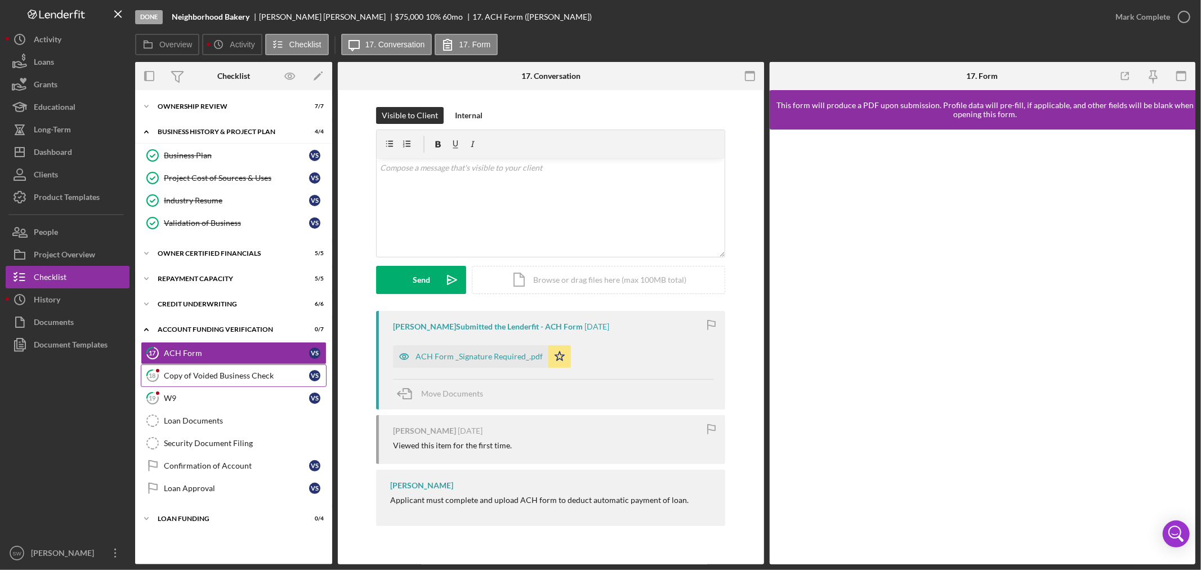
click at [205, 377] on div "Copy of Voided Business Check" at bounding box center [236, 375] width 145 height 9
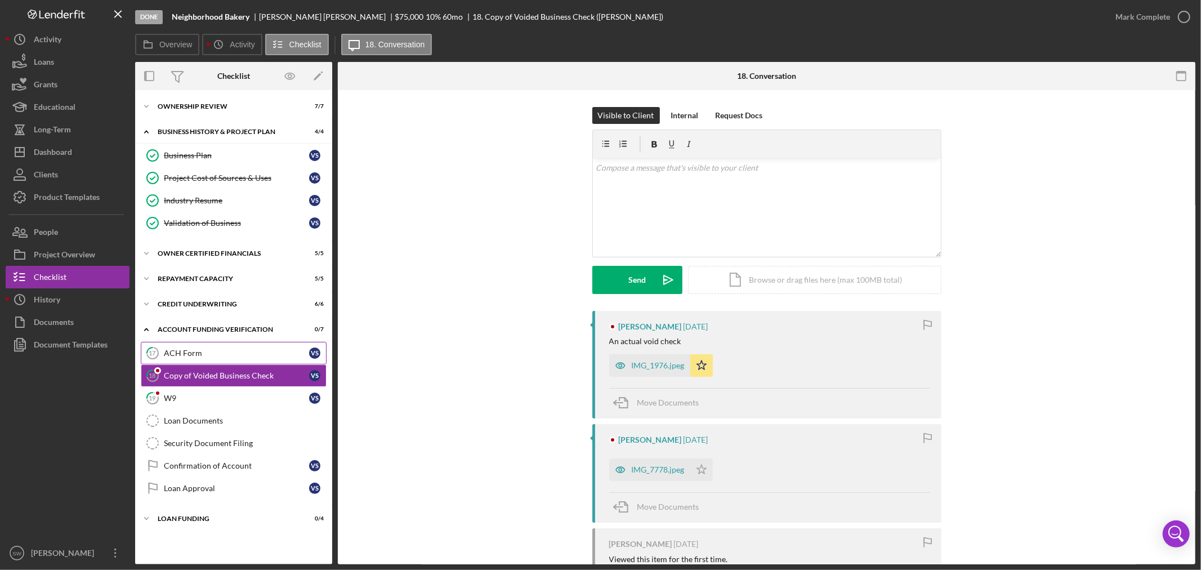
click at [203, 357] on div "ACH Form" at bounding box center [236, 352] width 145 height 9
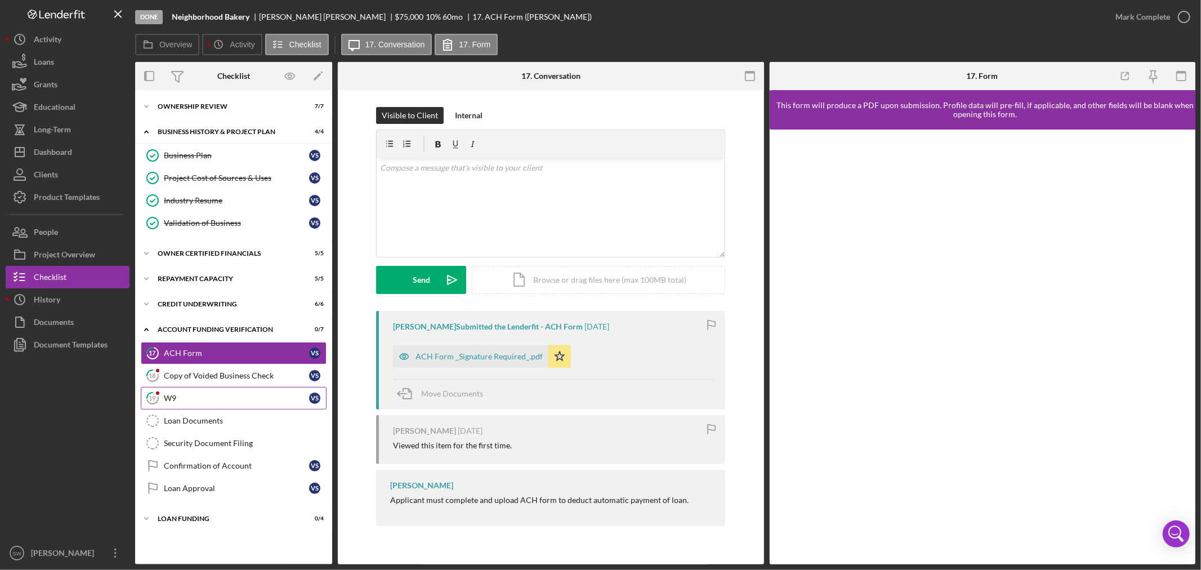
click at [211, 400] on div "W9" at bounding box center [236, 398] width 145 height 9
